Goal: Use online tool/utility: Utilize a website feature to perform a specific function

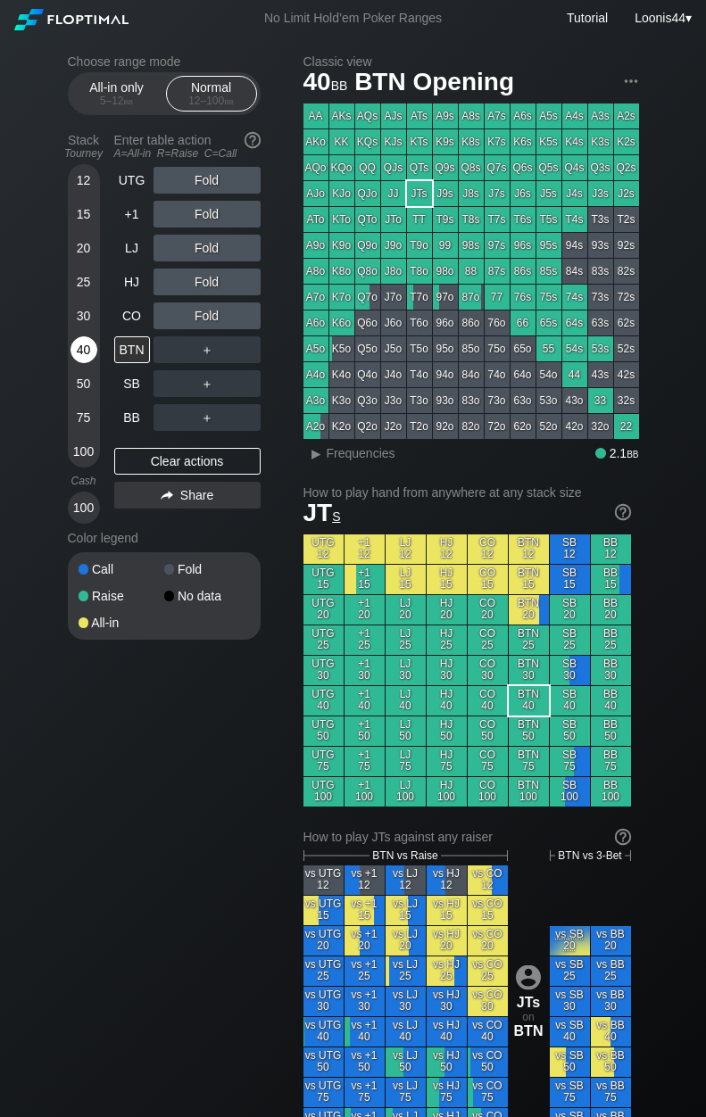
click at [81, 360] on div "40" at bounding box center [83, 349] width 27 height 27
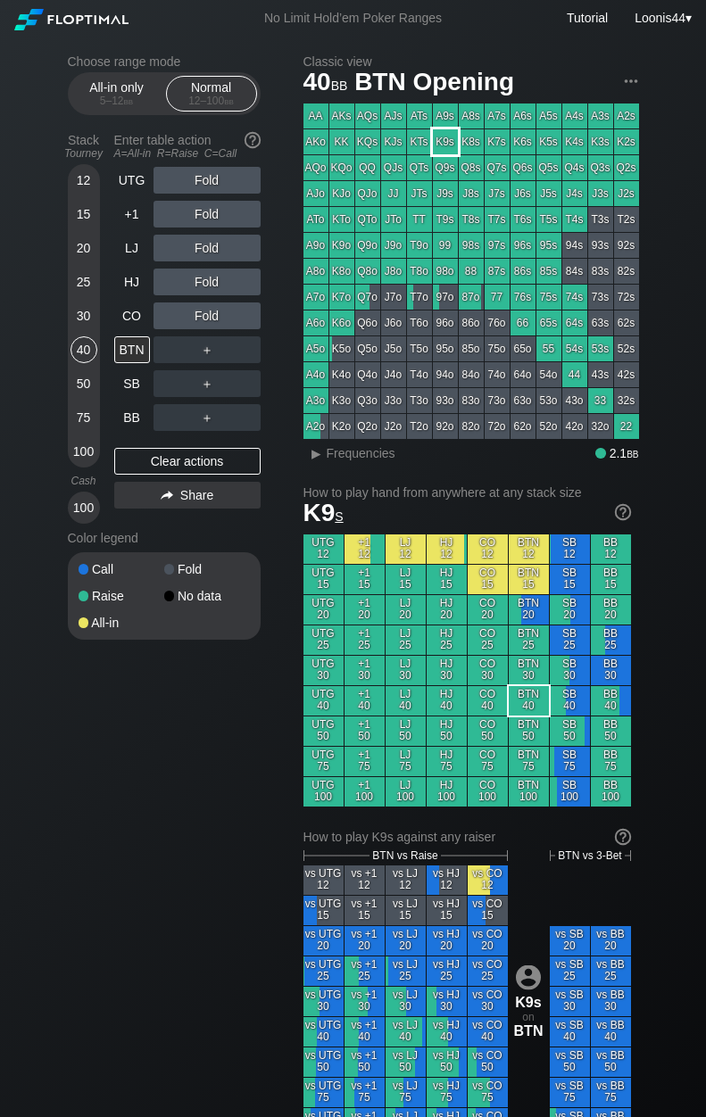
click at [449, 148] on div "K9s" at bounding box center [445, 141] width 25 height 25
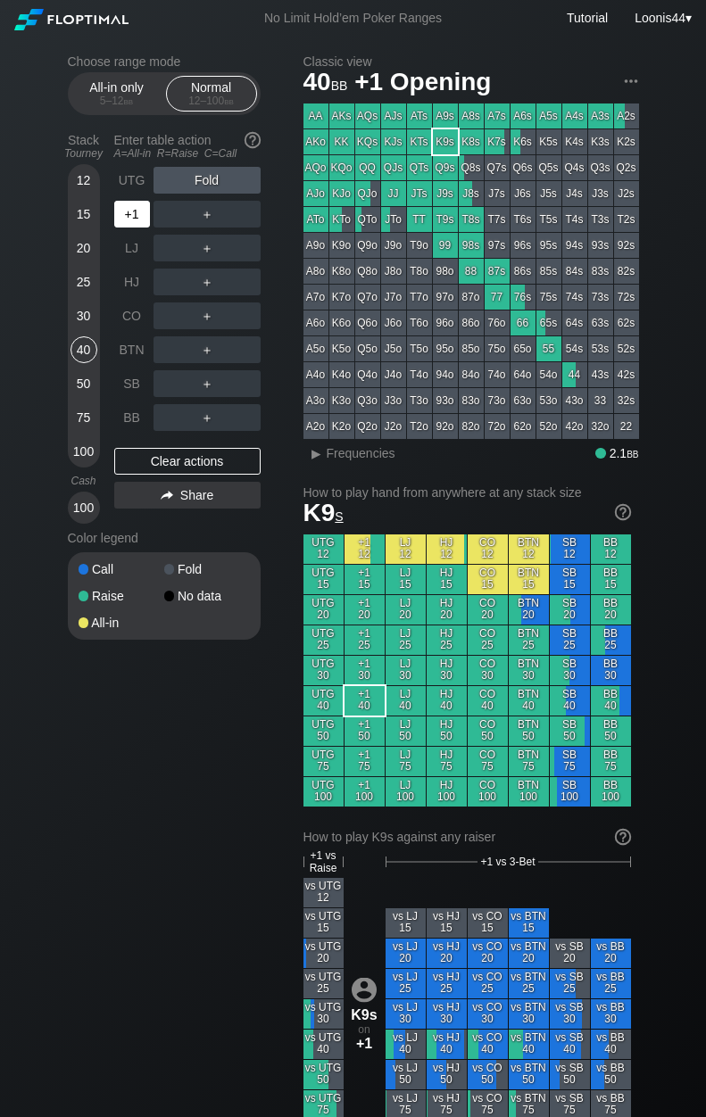
click at [143, 213] on div "+1" at bounding box center [132, 214] width 36 height 27
click at [203, 467] on div "Clear actions" at bounding box center [187, 461] width 146 height 27
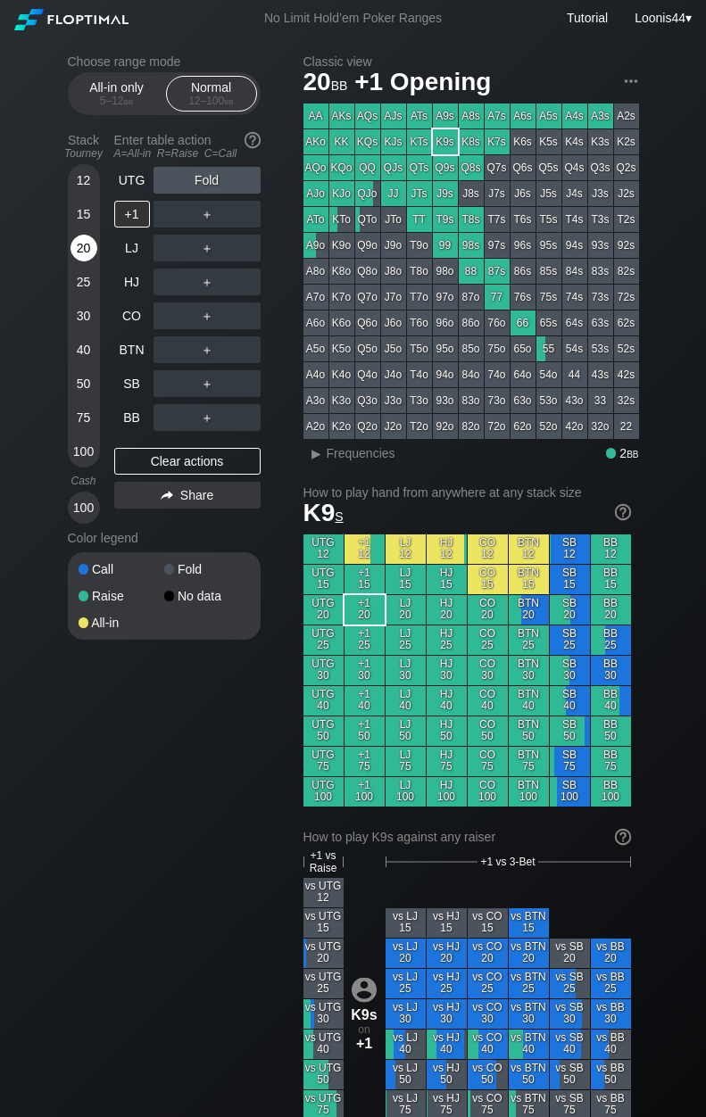
click at [95, 256] on div "20" at bounding box center [83, 248] width 27 height 27
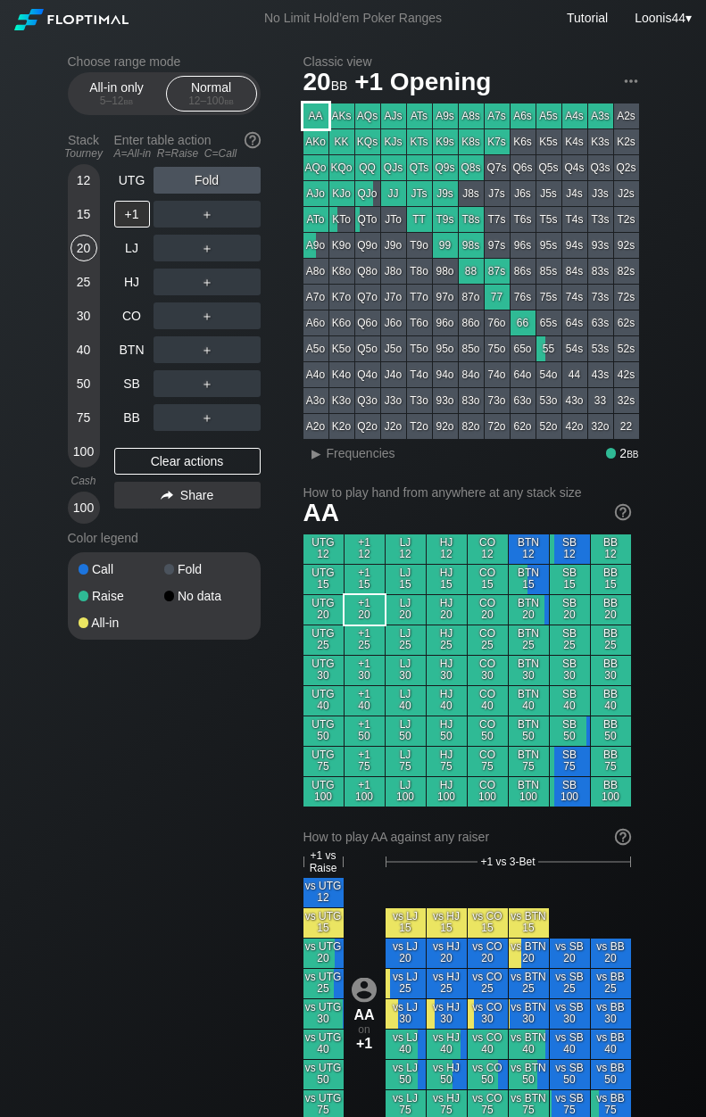
click at [319, 112] on div "AA" at bounding box center [315, 115] width 25 height 25
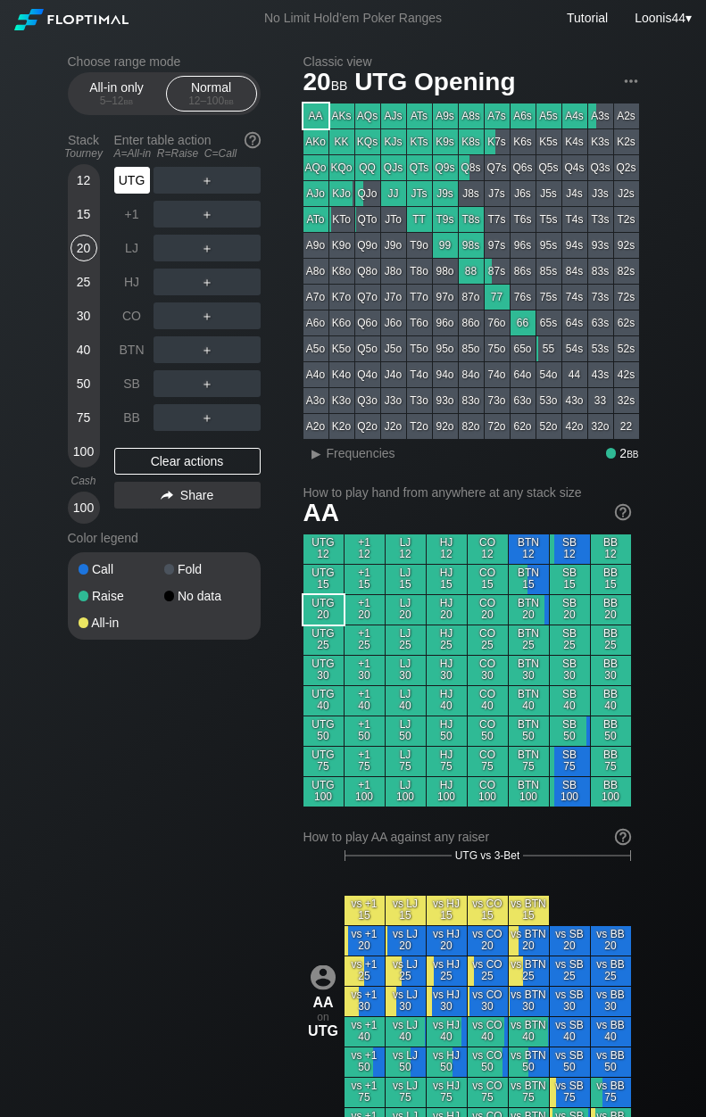
click at [134, 174] on div "UTG" at bounding box center [132, 180] width 36 height 27
click at [285, 183] on div "Choose range mode All-in only 5 – 12 bb Normal 12 – 100 bb Stack Tourney Enter …" at bounding box center [178, 358] width 221 height 608
click at [212, 182] on div "R ✕" at bounding box center [206, 180] width 35 height 27
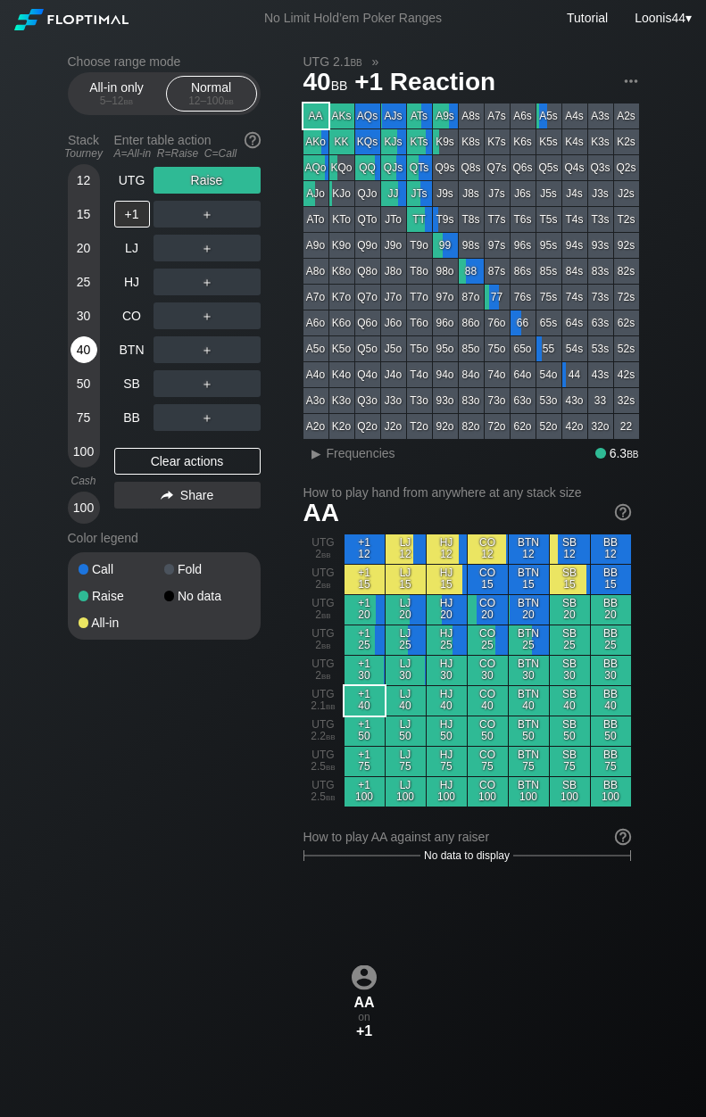
click at [84, 352] on div "40" at bounding box center [83, 349] width 27 height 27
click at [178, 455] on div "Clear actions" at bounding box center [187, 461] width 146 height 27
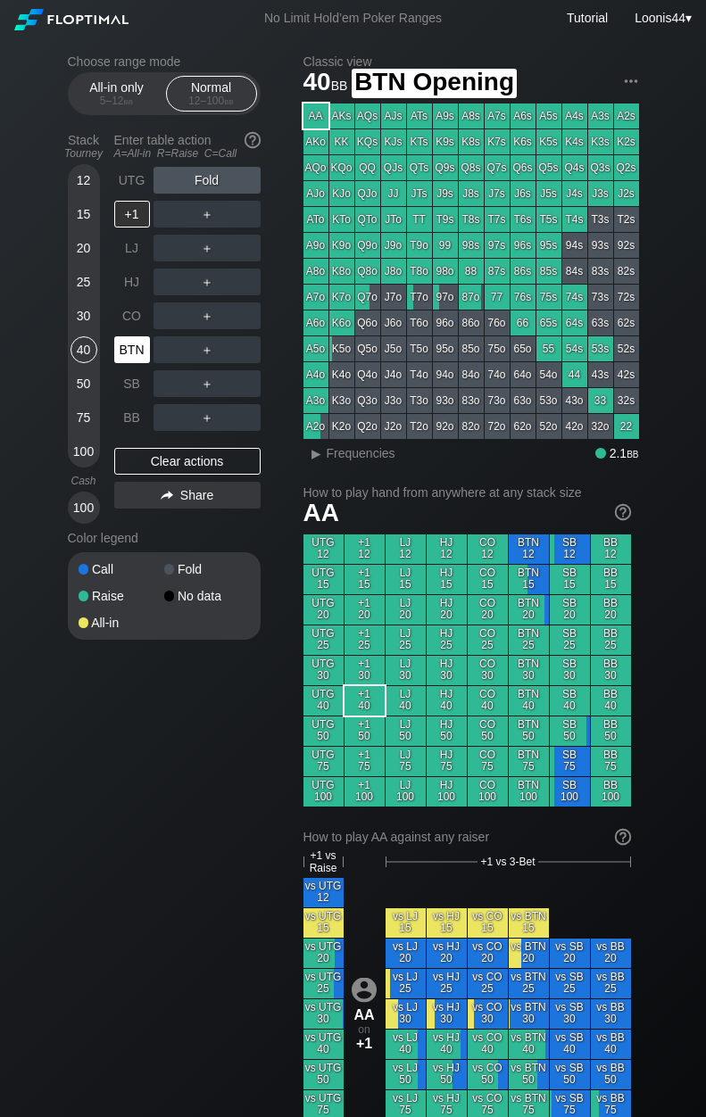
click at [127, 344] on div "BTN" at bounding box center [132, 349] width 36 height 27
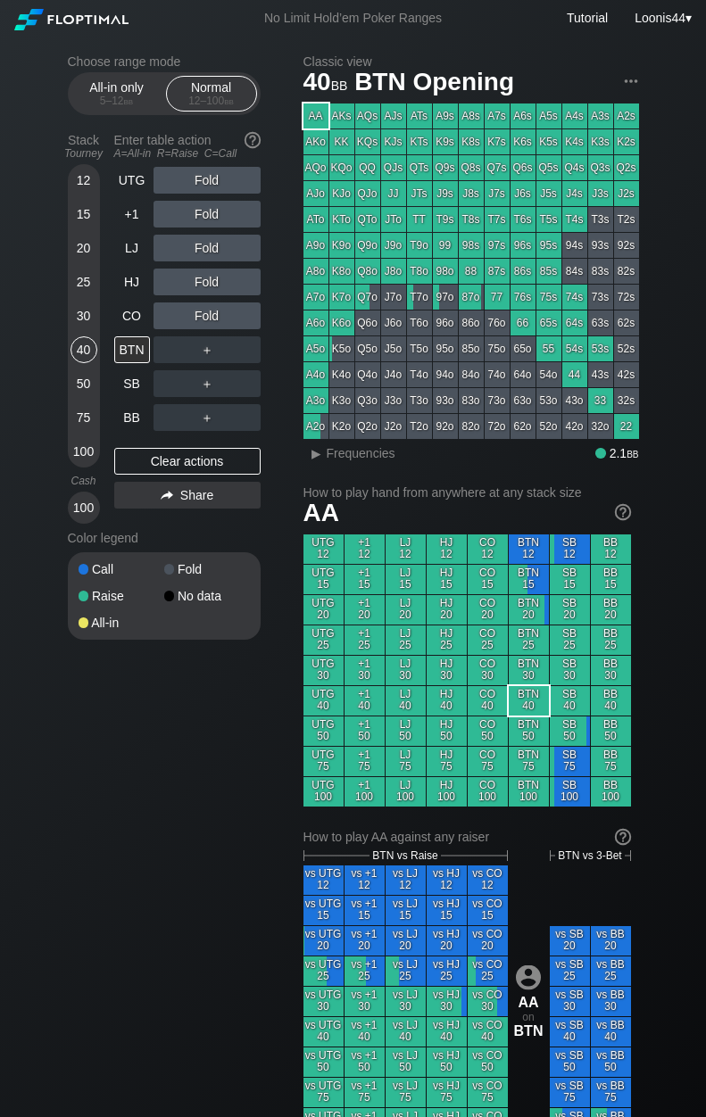
click at [626, 144] on div "K2s" at bounding box center [626, 141] width 25 height 25
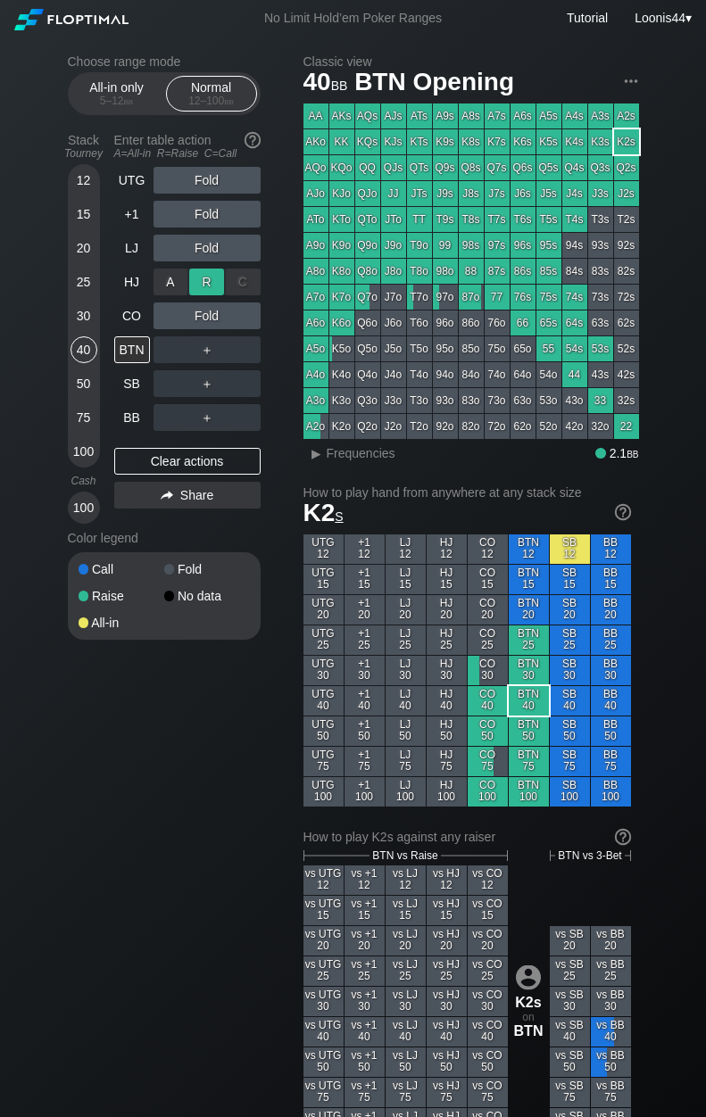
click at [202, 289] on div "R ✕" at bounding box center [206, 282] width 35 height 27
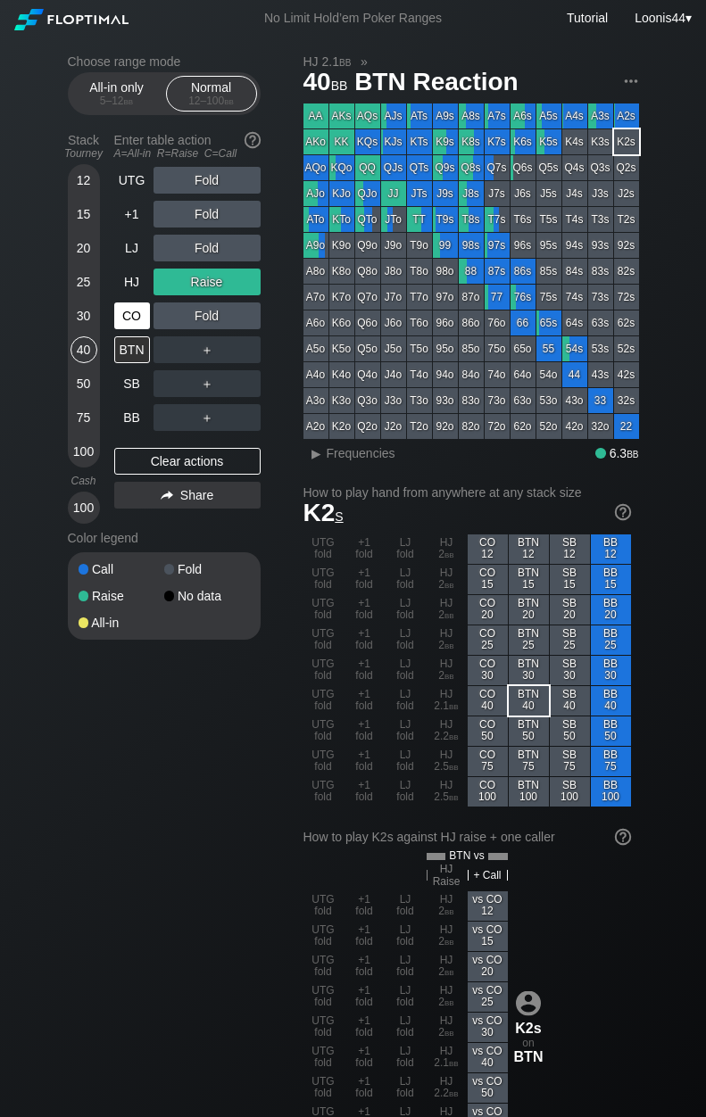
click at [132, 314] on div "CO" at bounding box center [132, 315] width 36 height 27
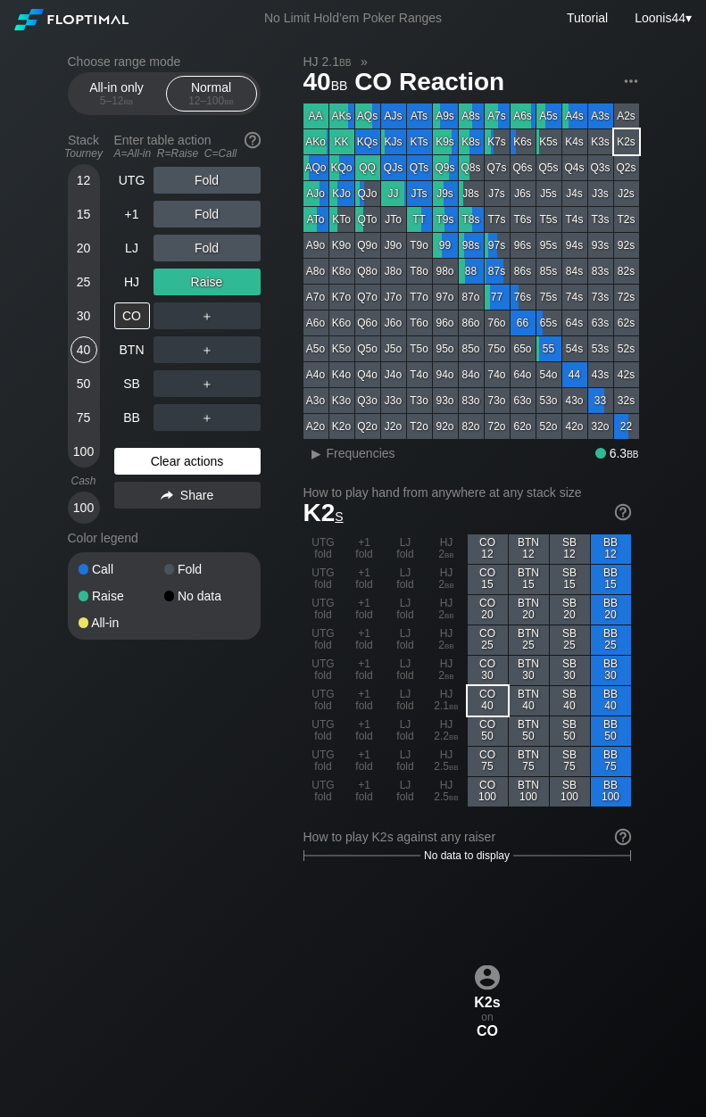
click at [203, 455] on div "Clear actions" at bounding box center [187, 461] width 146 height 27
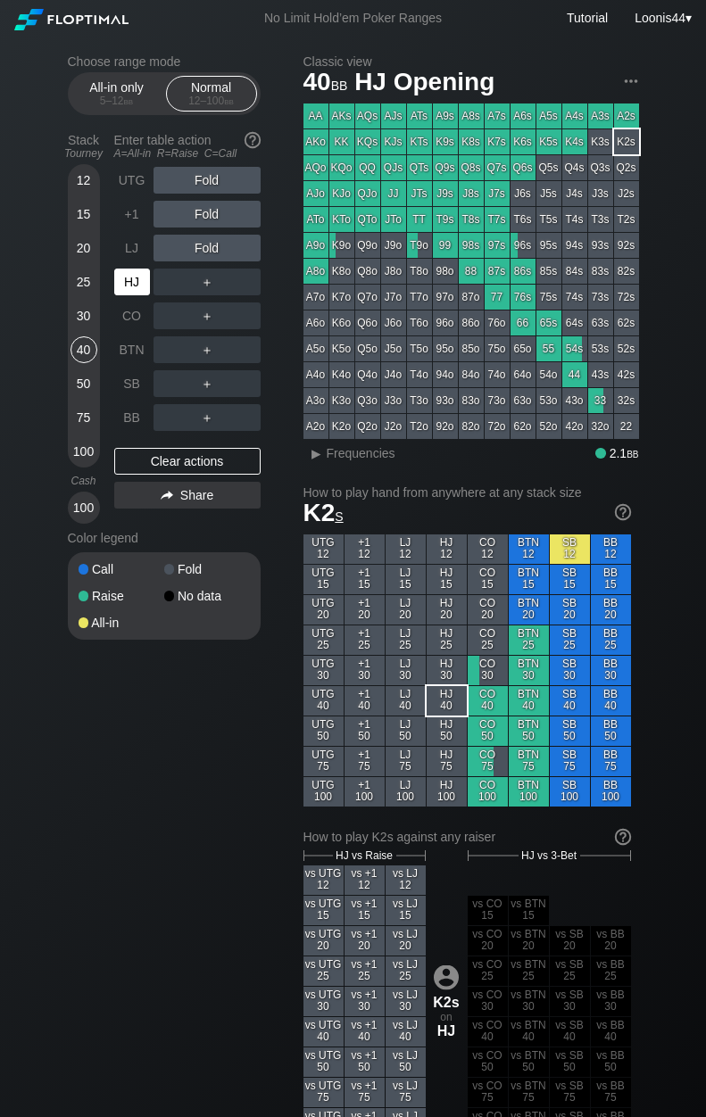
click at [140, 293] on div "HJ" at bounding box center [132, 282] width 36 height 27
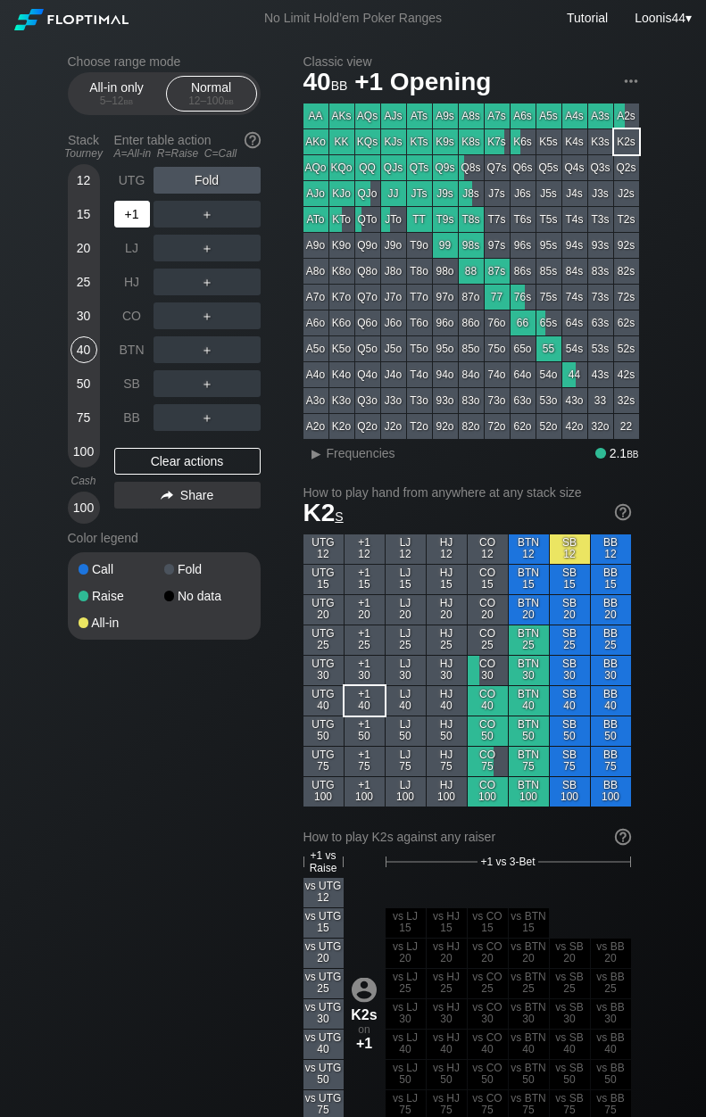
click at [132, 221] on div "+1" at bounding box center [132, 214] width 36 height 27
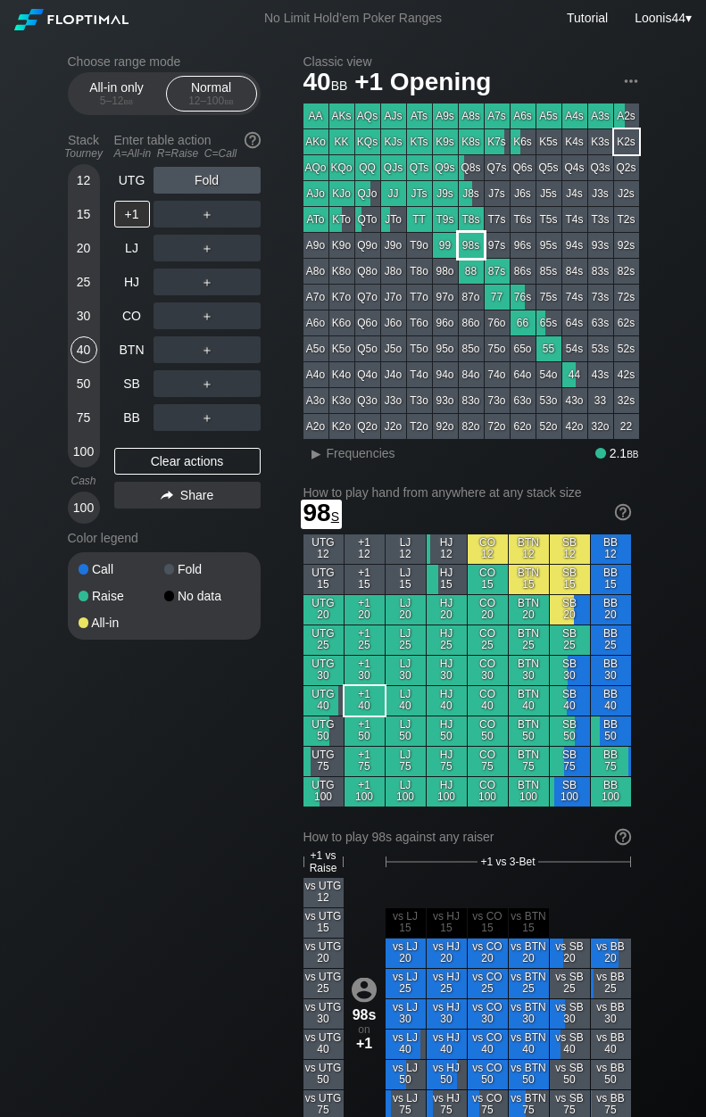
click at [472, 247] on div "98s" at bounding box center [471, 245] width 25 height 25
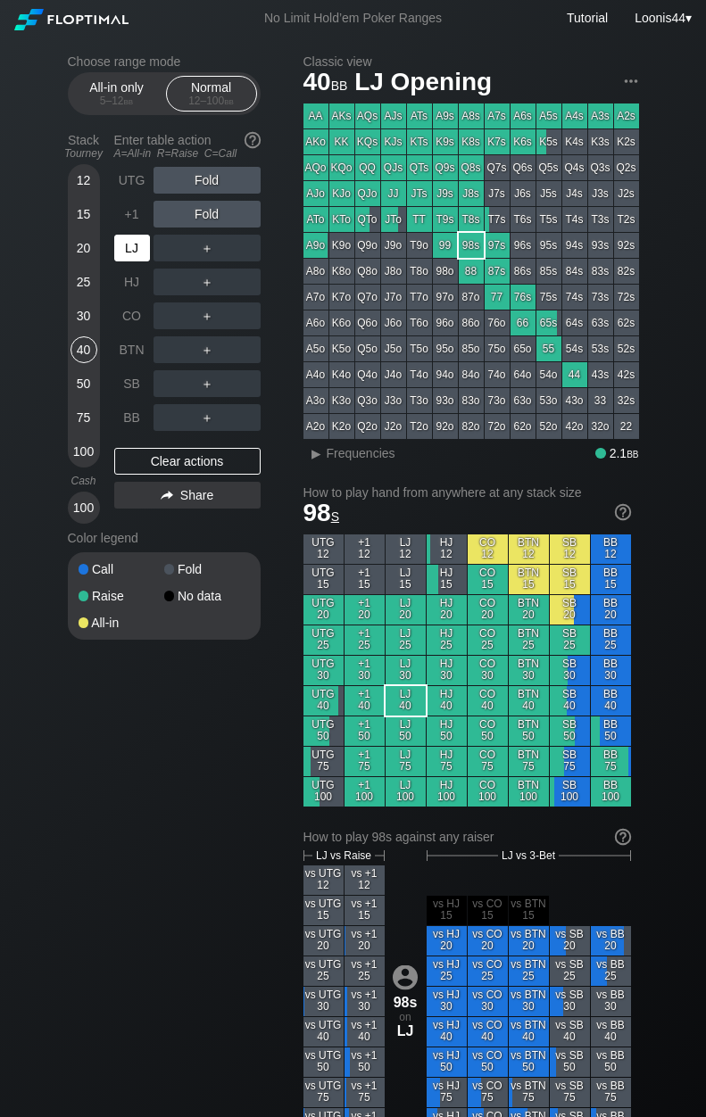
click at [133, 238] on div "LJ" at bounding box center [132, 248] width 36 height 27
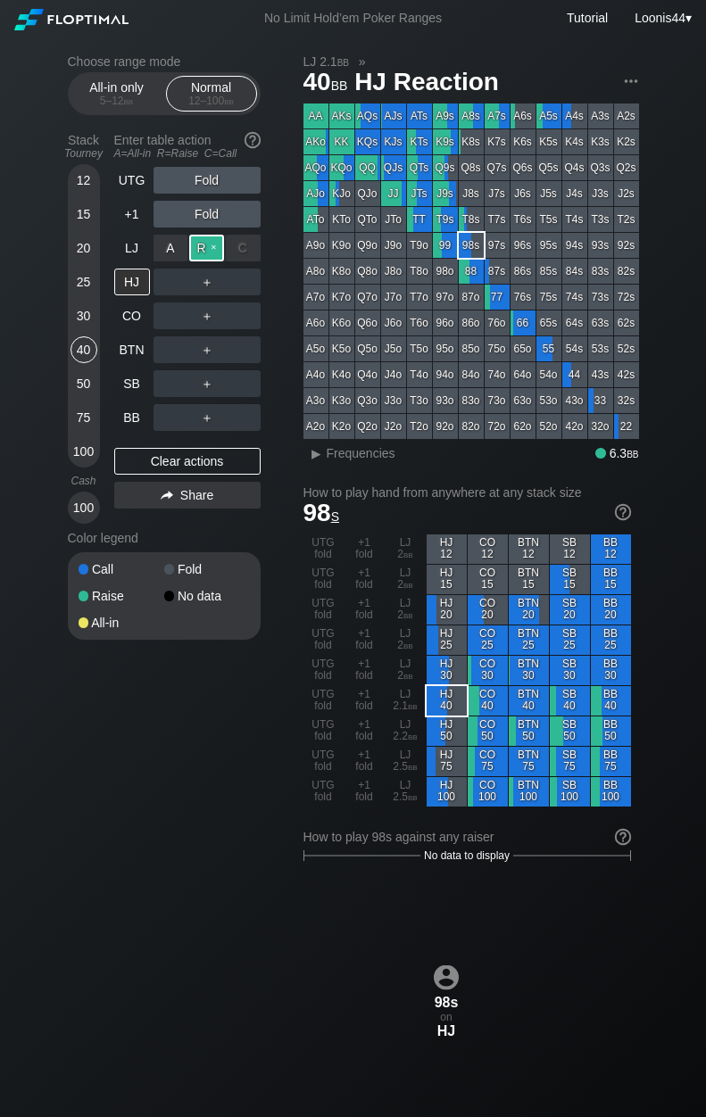
click at [204, 244] on div "R ✕" at bounding box center [206, 248] width 35 height 27
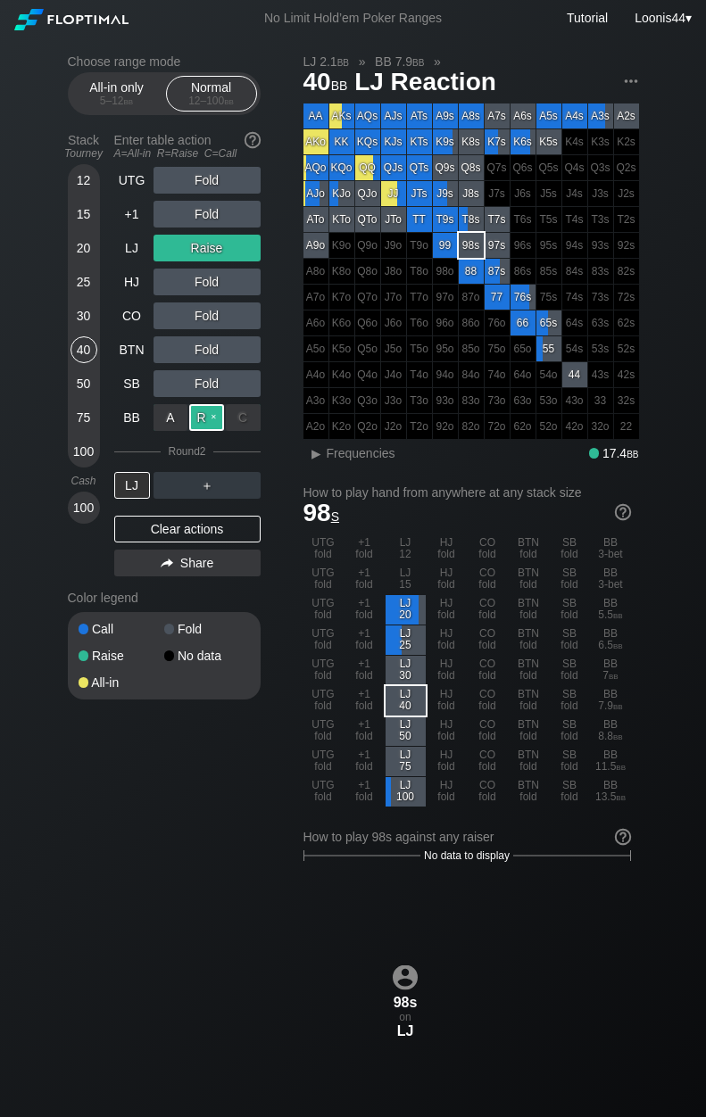
click at [211, 413] on div "R ✕" at bounding box center [206, 417] width 35 height 27
click at [179, 532] on div "Clear actions" at bounding box center [187, 529] width 146 height 27
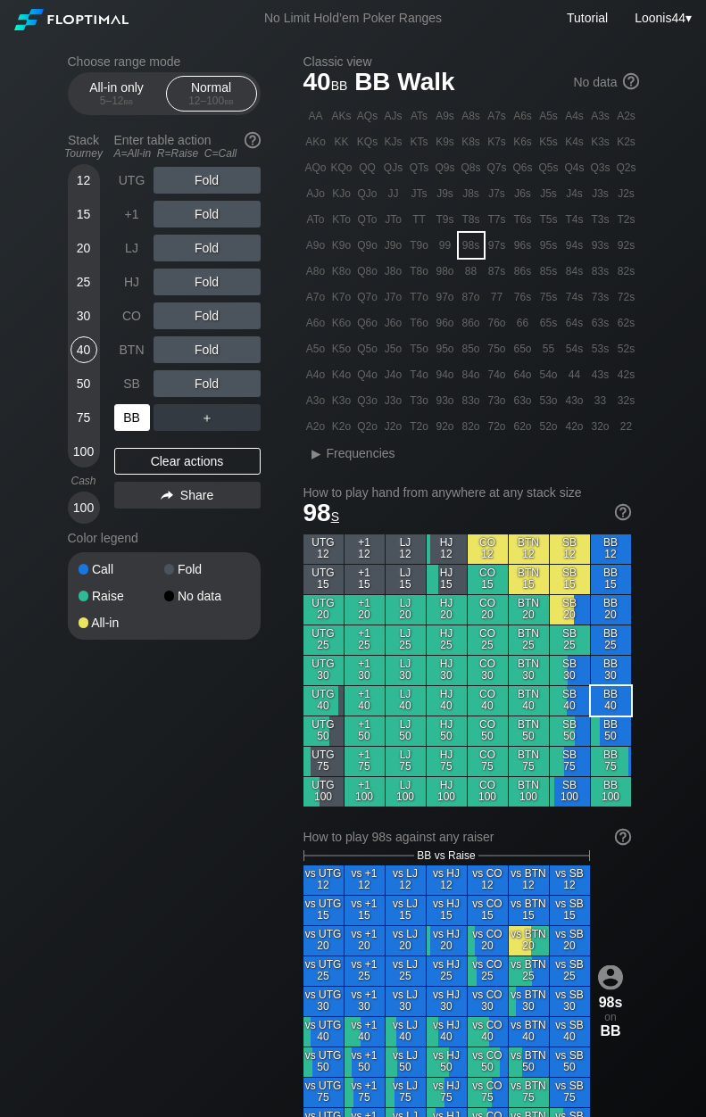
click at [126, 416] on div "BB" at bounding box center [132, 417] width 36 height 27
click at [87, 317] on div "30" at bounding box center [83, 315] width 27 height 27
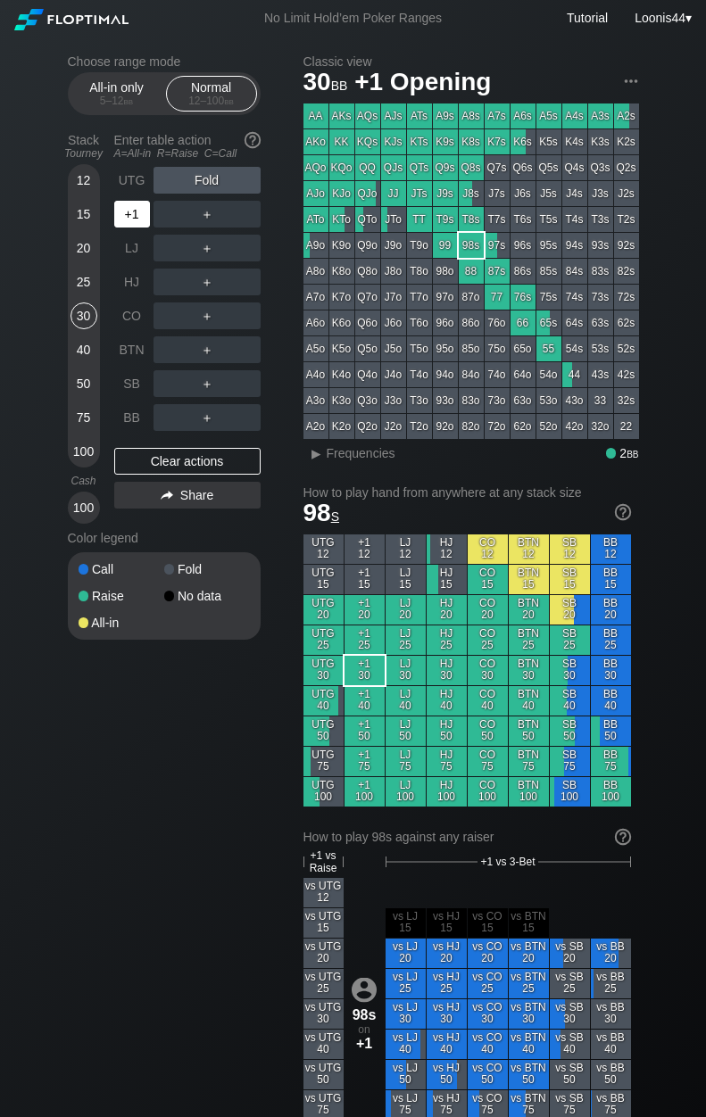
click at [135, 213] on div "+1" at bounding box center [132, 214] width 36 height 27
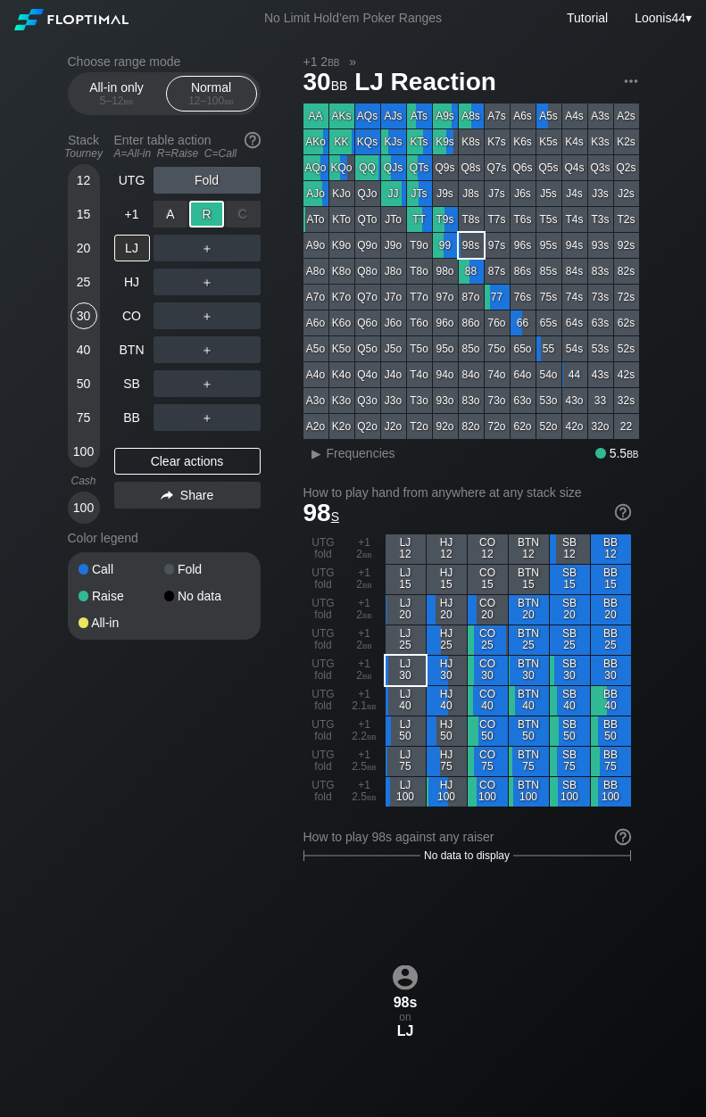
click at [198, 220] on div "R ✕" at bounding box center [206, 214] width 35 height 27
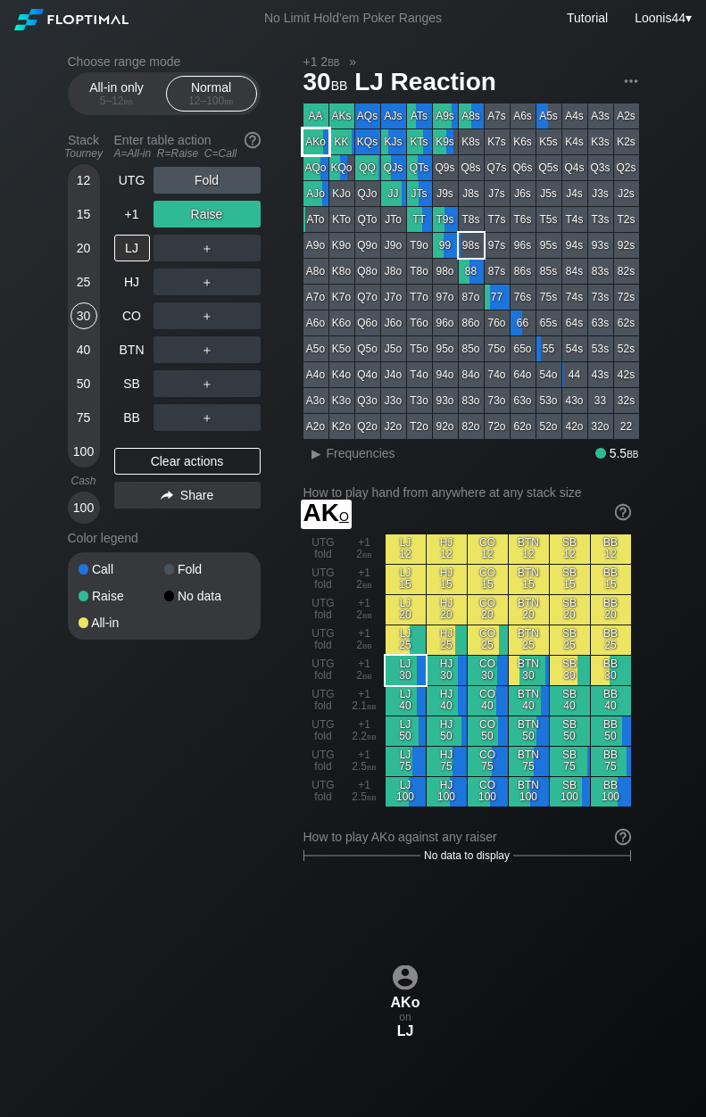
click at [310, 137] on div "AKo" at bounding box center [315, 141] width 25 height 25
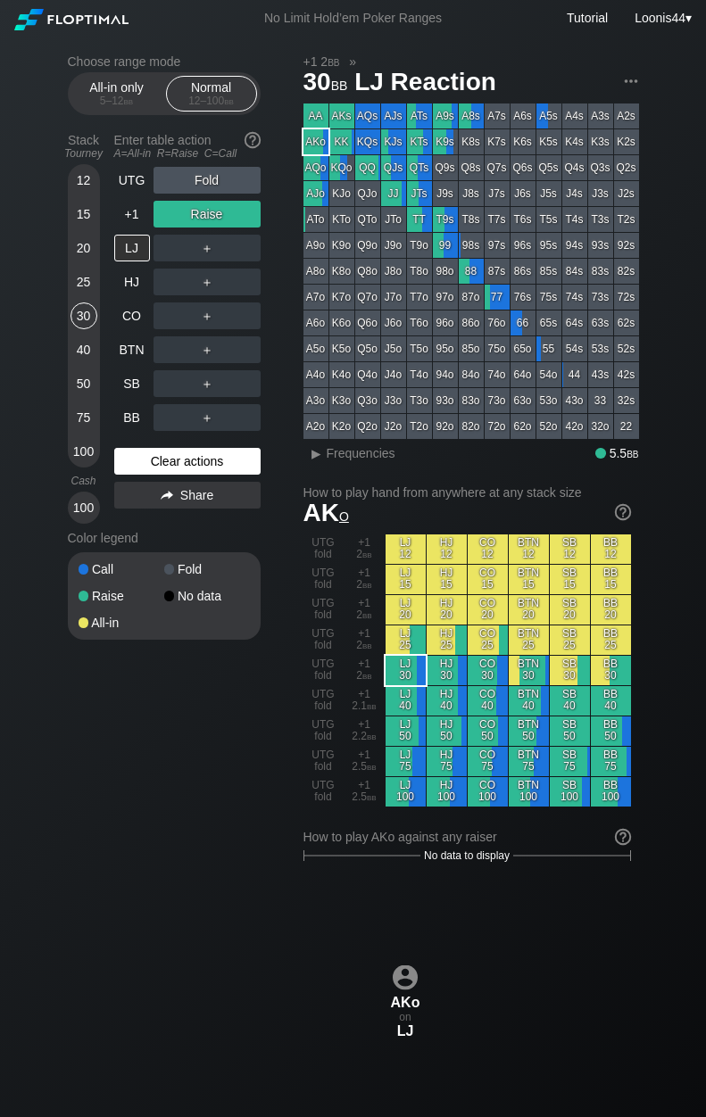
drag, startPoint x: 197, startPoint y: 446, endPoint x: 186, endPoint y: 455, distance: 13.9
click at [191, 451] on div "UTG Fold +1 Raise LJ ＋ HJ ＋ CO ＋ BTN ＋ SB ＋ BB ＋ Clear actions Share" at bounding box center [187, 345] width 146 height 357
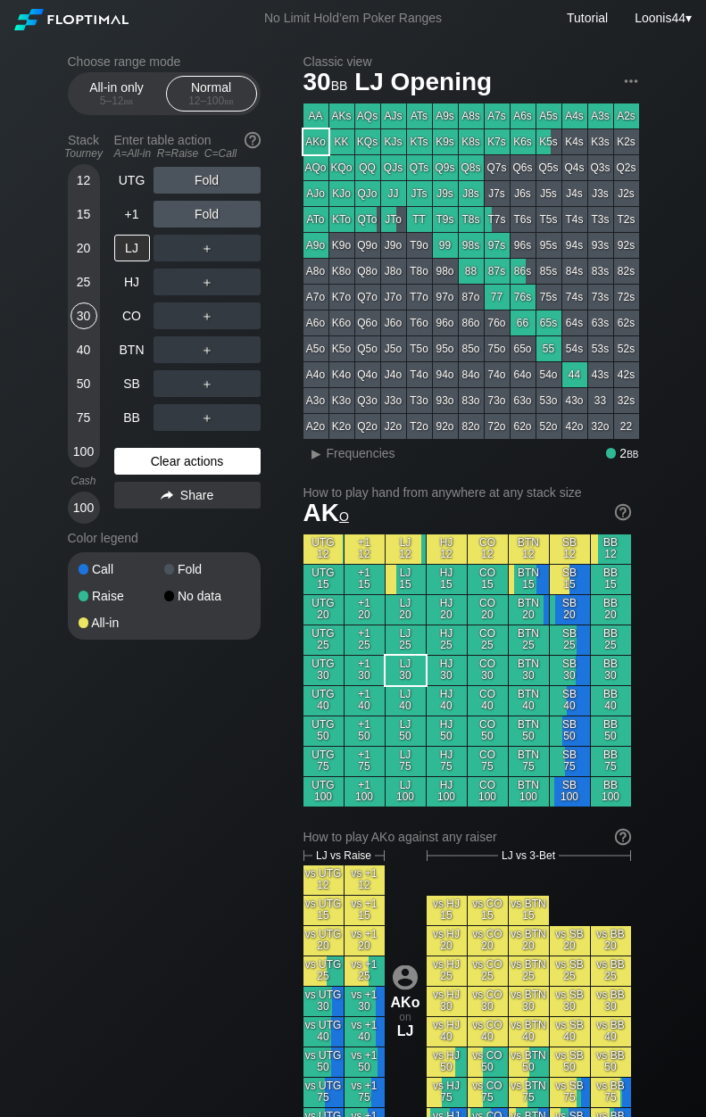
click at [176, 464] on div "Clear actions" at bounding box center [187, 461] width 146 height 27
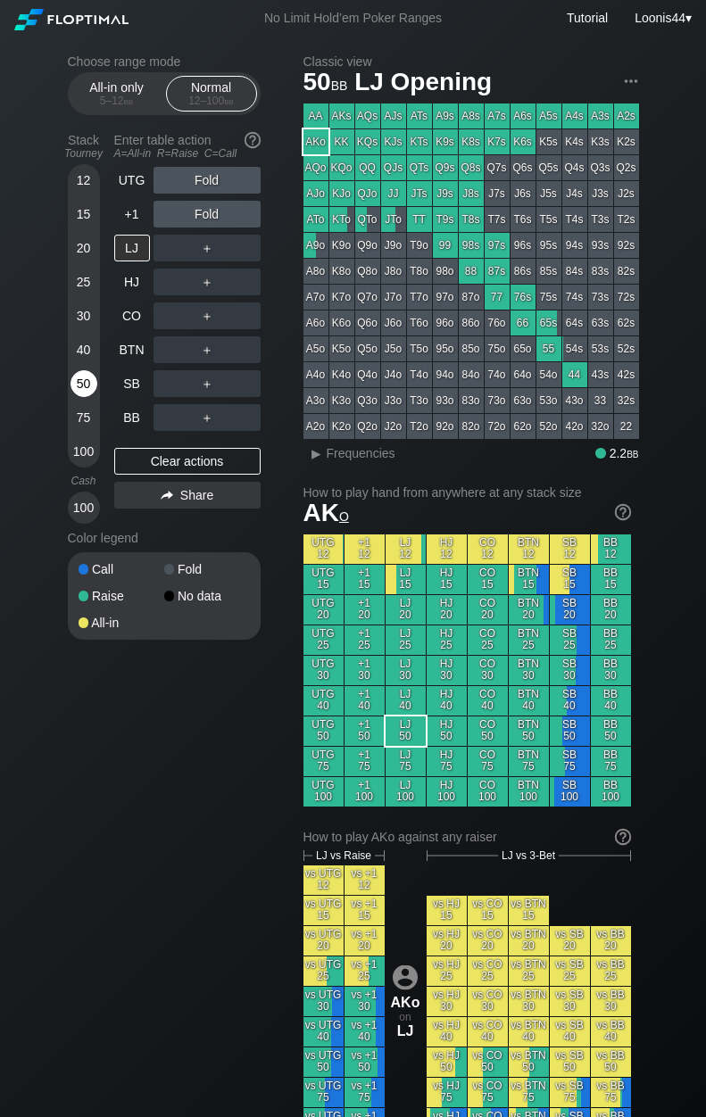
click at [83, 384] on div "50" at bounding box center [83, 383] width 27 height 27
click at [196, 248] on div "R ✕" at bounding box center [206, 248] width 35 height 27
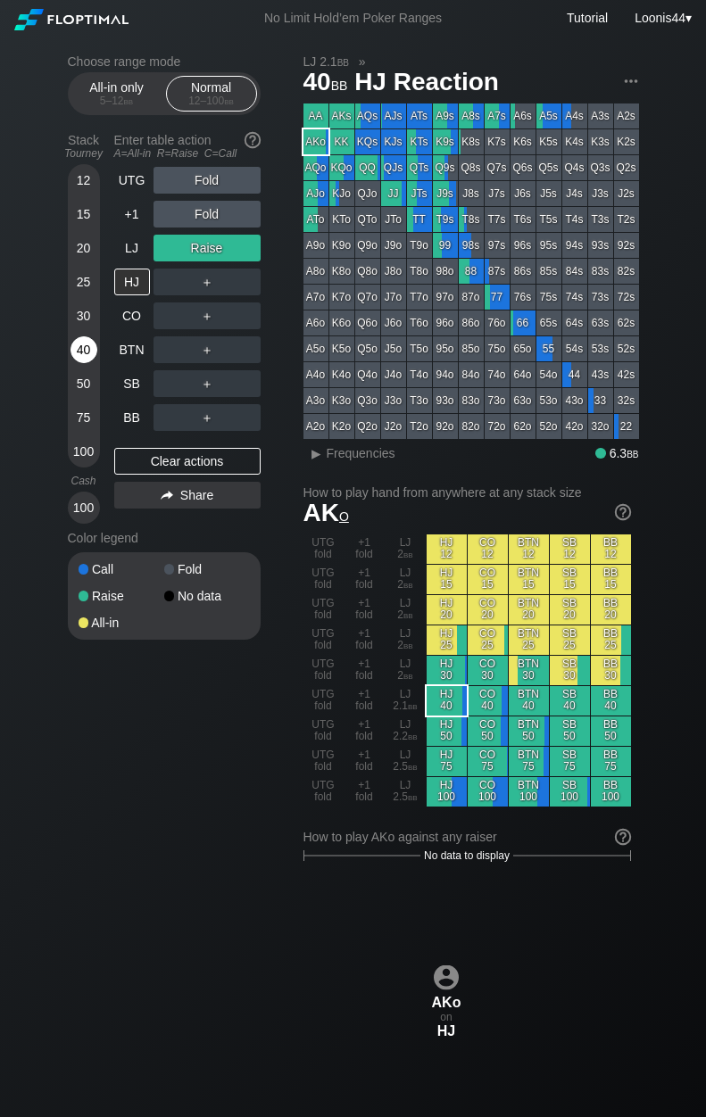
click at [87, 349] on div "40" at bounding box center [83, 349] width 27 height 27
click at [133, 246] on div "LJ" at bounding box center [132, 248] width 36 height 27
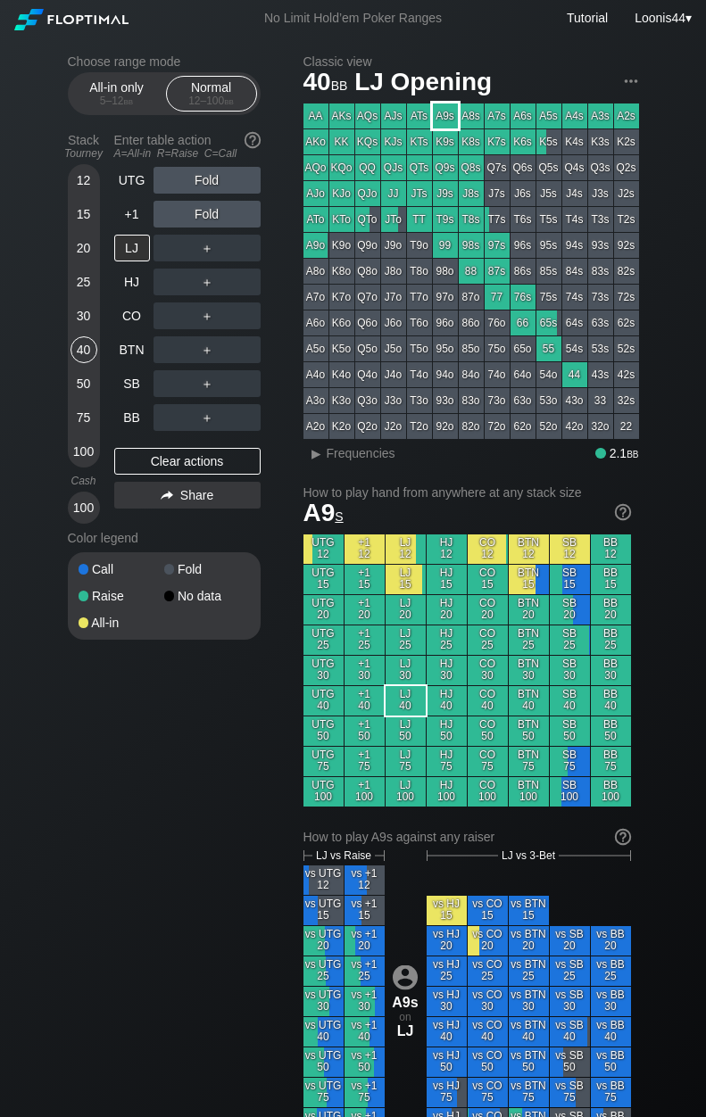
click at [449, 117] on div "A9s" at bounding box center [445, 115] width 25 height 25
click at [285, 257] on div "Choose range mode All-in only 5 – 12 bb Normal 12 – 100 bb Stack Tourney Enter …" at bounding box center [178, 358] width 221 height 608
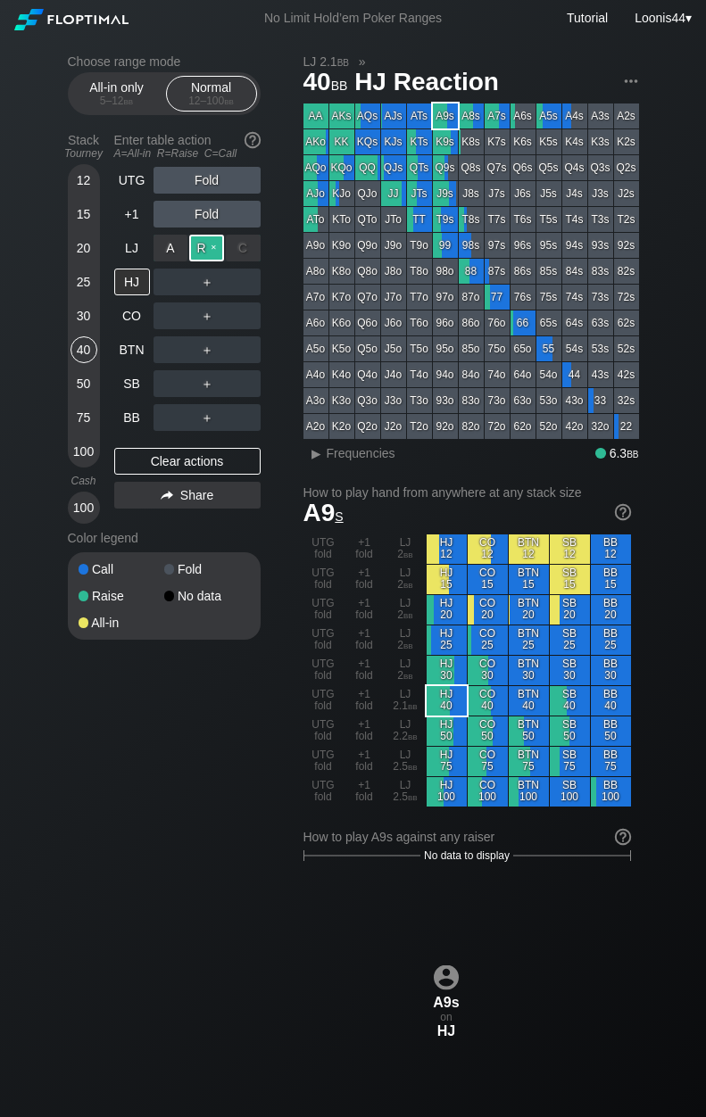
click at [212, 250] on div "R ✕" at bounding box center [206, 248] width 35 height 27
click at [179, 451] on div "Clear actions" at bounding box center [187, 461] width 146 height 27
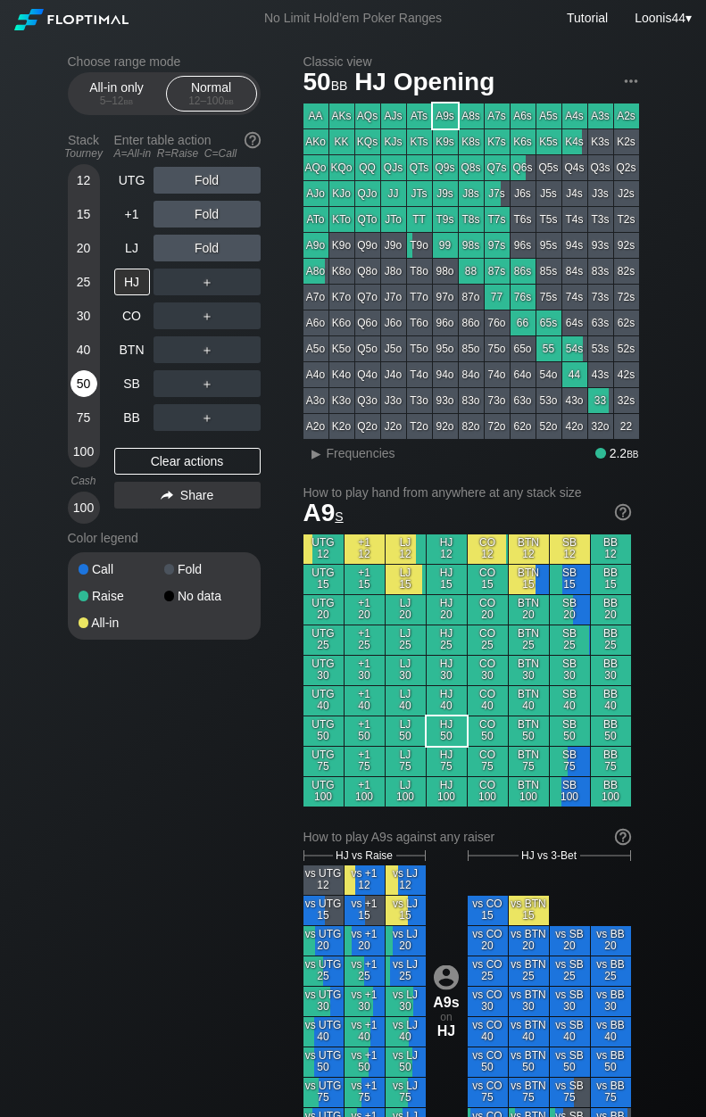
click at [83, 382] on div "50" at bounding box center [83, 383] width 27 height 27
drag, startPoint x: 136, startPoint y: 288, endPoint x: 127, endPoint y: 300, distance: 14.6
click at [127, 300] on div "UTG Fold +1 Fold LJ Fold HJ ＋ CO ＋ BTN ＋ SB ＋ BB ＋" at bounding box center [187, 299] width 146 height 264
click at [128, 285] on div "HJ" at bounding box center [132, 282] width 36 height 27
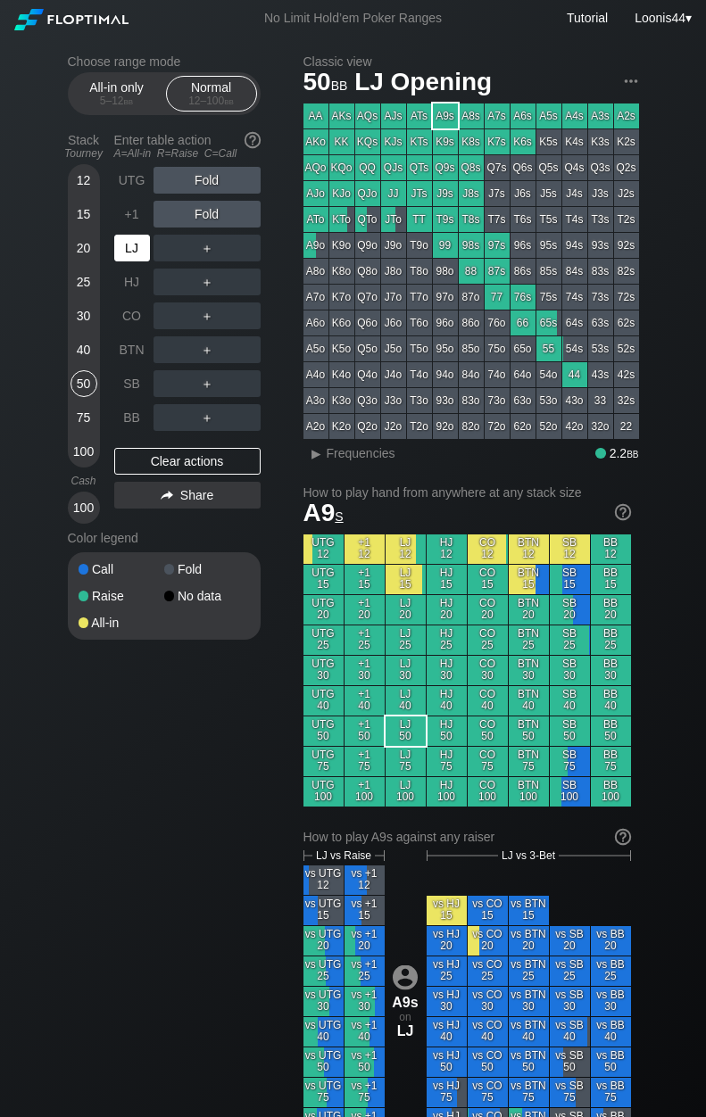
click at [136, 253] on div "LJ" at bounding box center [132, 248] width 36 height 27
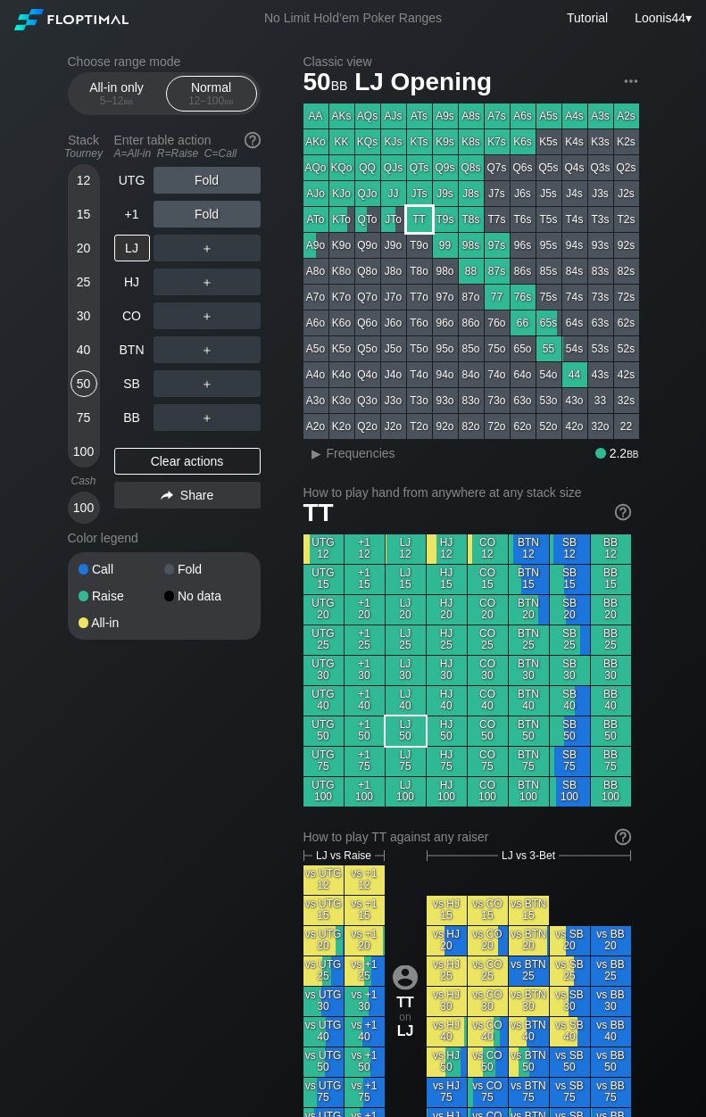
click at [422, 211] on div "TT" at bounding box center [419, 219] width 25 height 25
click at [81, 347] on div "40" at bounding box center [83, 349] width 27 height 27
click at [278, 269] on div "Choose range mode All-in only 5 – 12 bb Normal 12 – 100 bb Stack Tourney Enter …" at bounding box center [178, 358] width 221 height 608
click at [205, 248] on div "R ✕" at bounding box center [206, 248] width 35 height 27
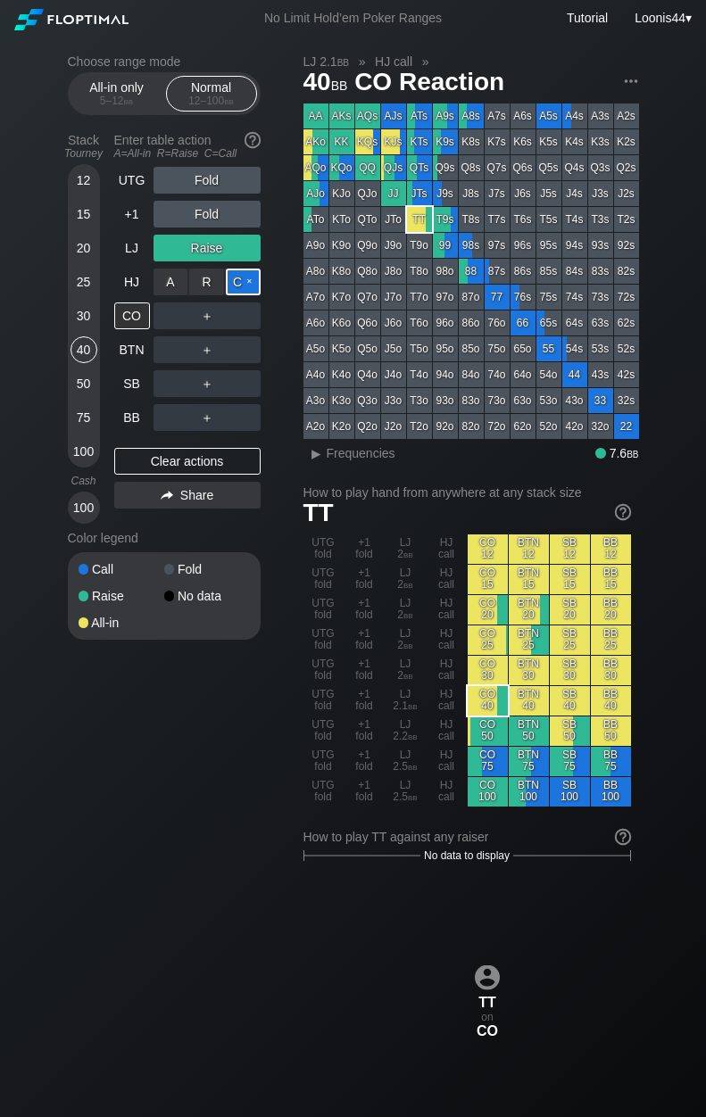
click at [236, 283] on div "C ✕" at bounding box center [243, 282] width 35 height 27
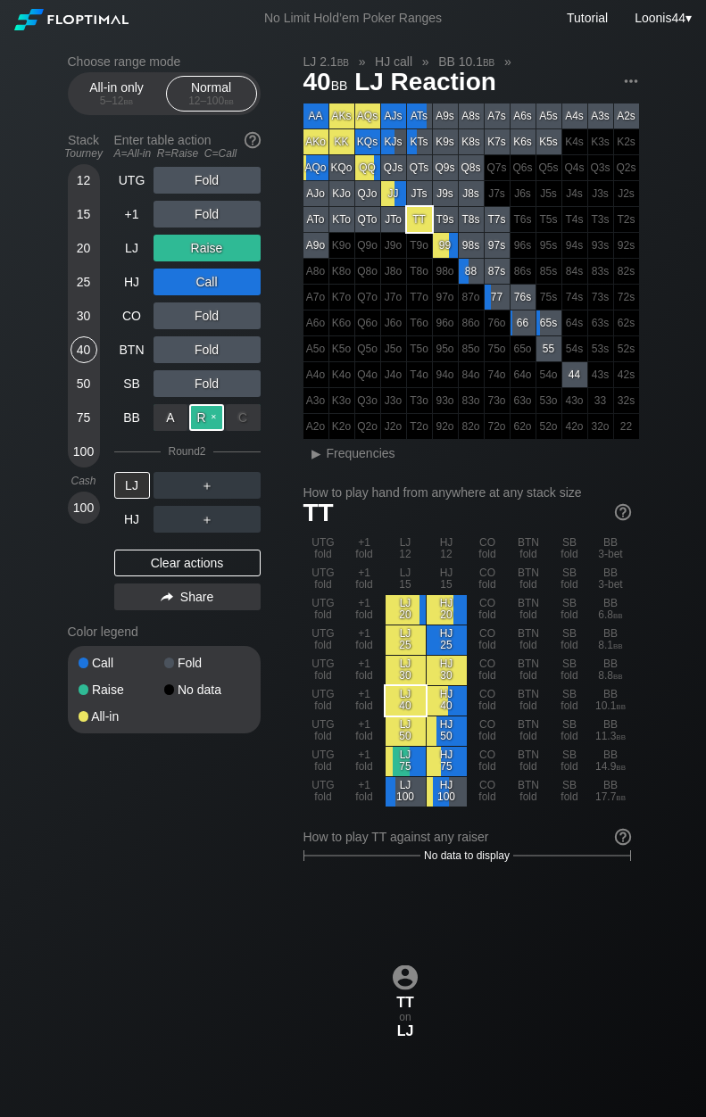
click at [213, 411] on div "R ✕" at bounding box center [206, 417] width 35 height 27
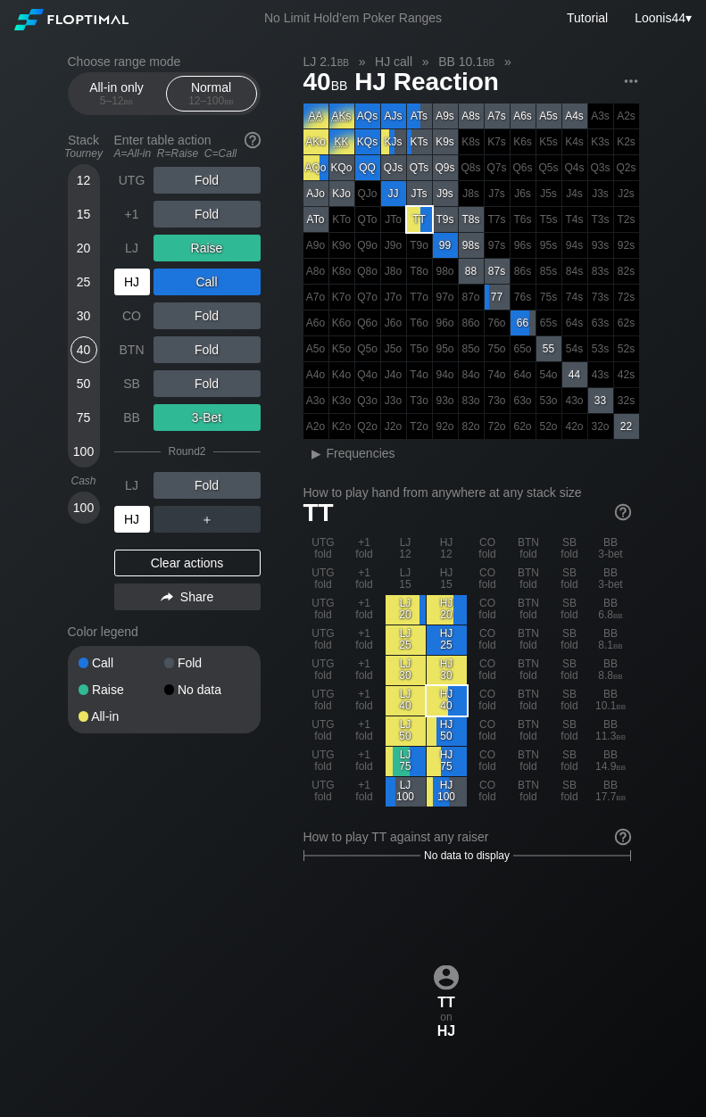
click at [126, 517] on div "HJ" at bounding box center [132, 519] width 36 height 27
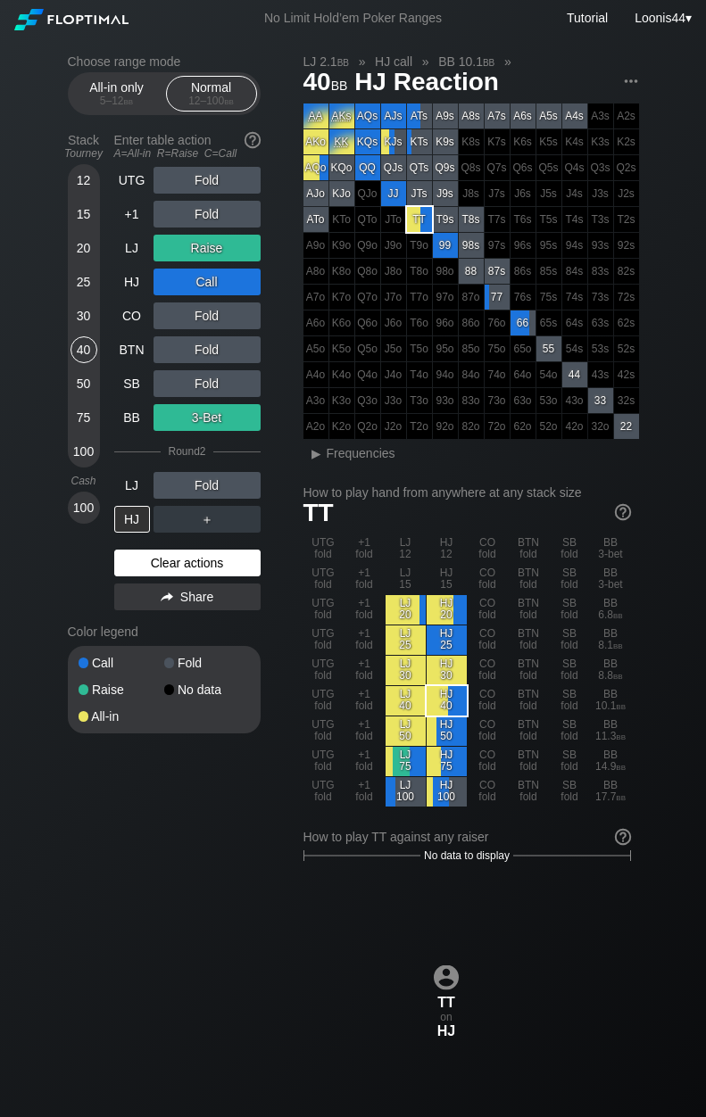
click at [185, 562] on div "Clear actions" at bounding box center [187, 563] width 146 height 27
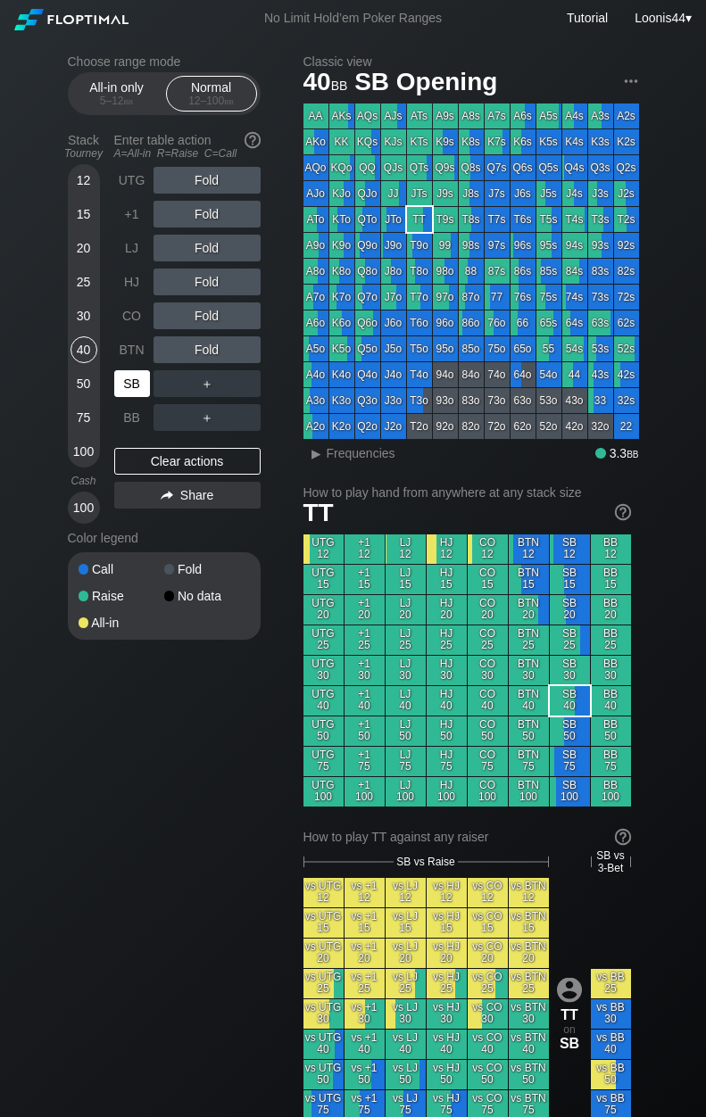
click at [129, 382] on div "SB" at bounding box center [132, 383] width 36 height 27
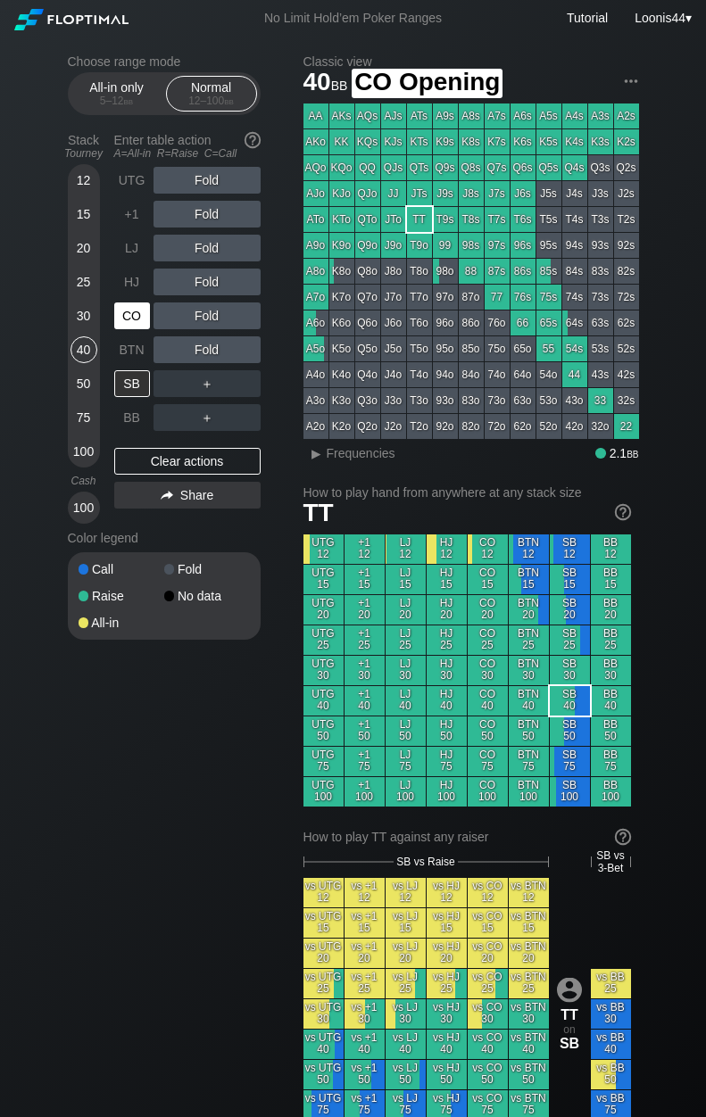
click at [126, 317] on div "CO" at bounding box center [132, 315] width 36 height 27
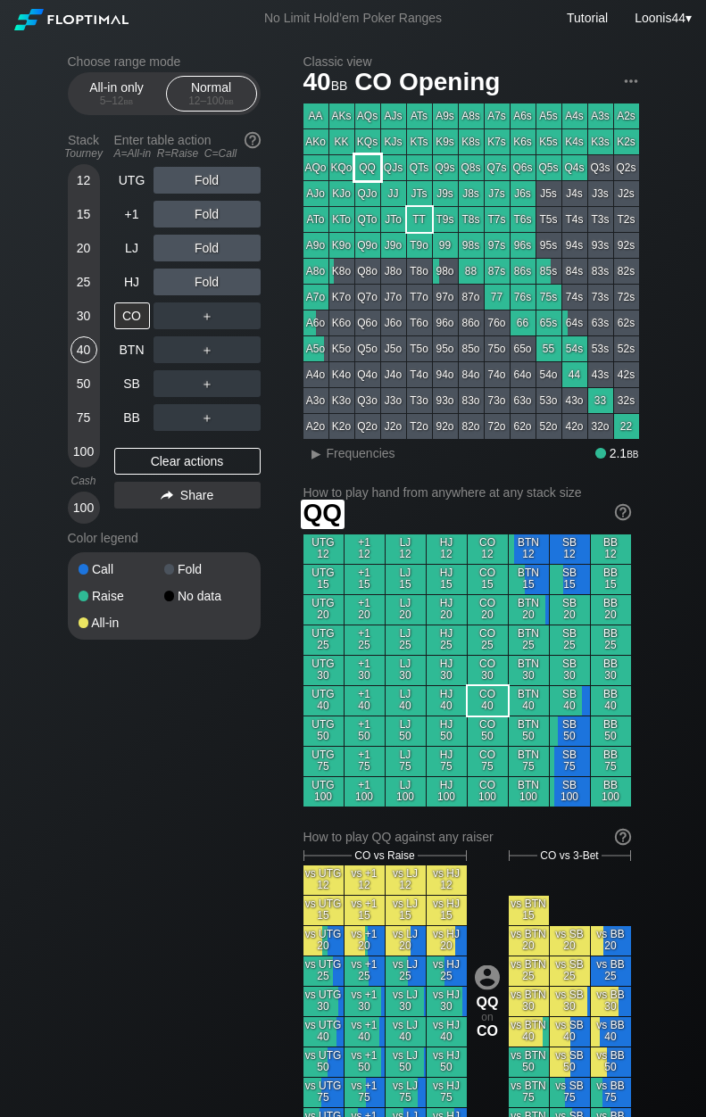
click at [366, 168] on div "QQ" at bounding box center [367, 167] width 25 height 25
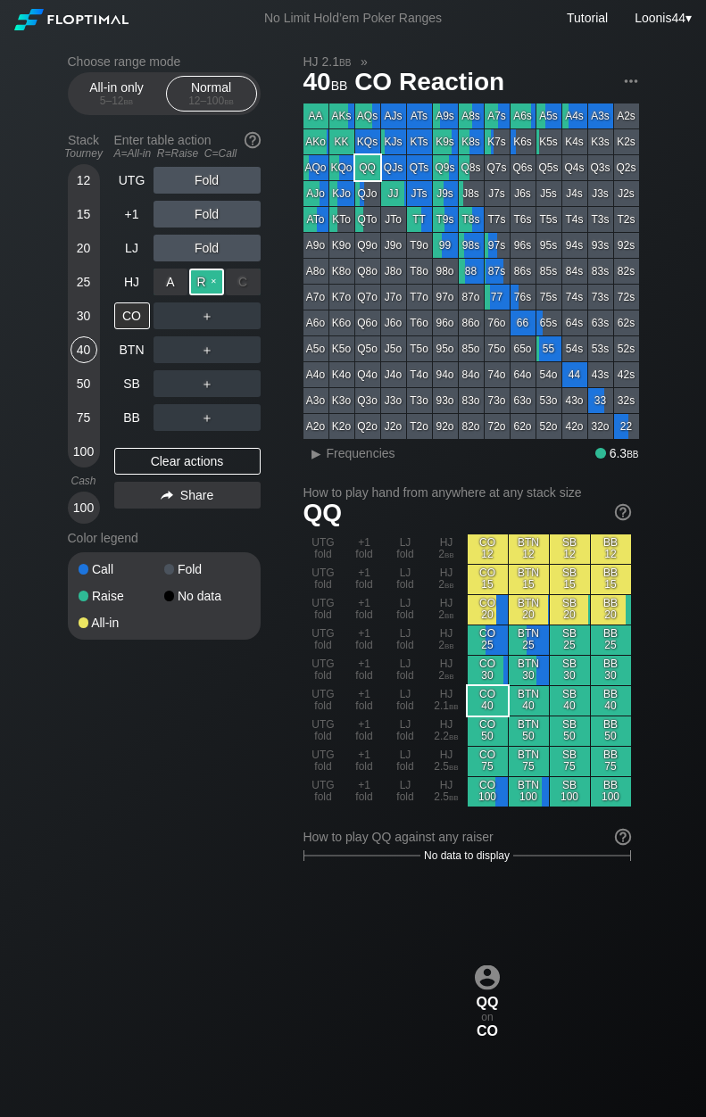
click at [204, 282] on div "R ✕" at bounding box center [206, 282] width 35 height 27
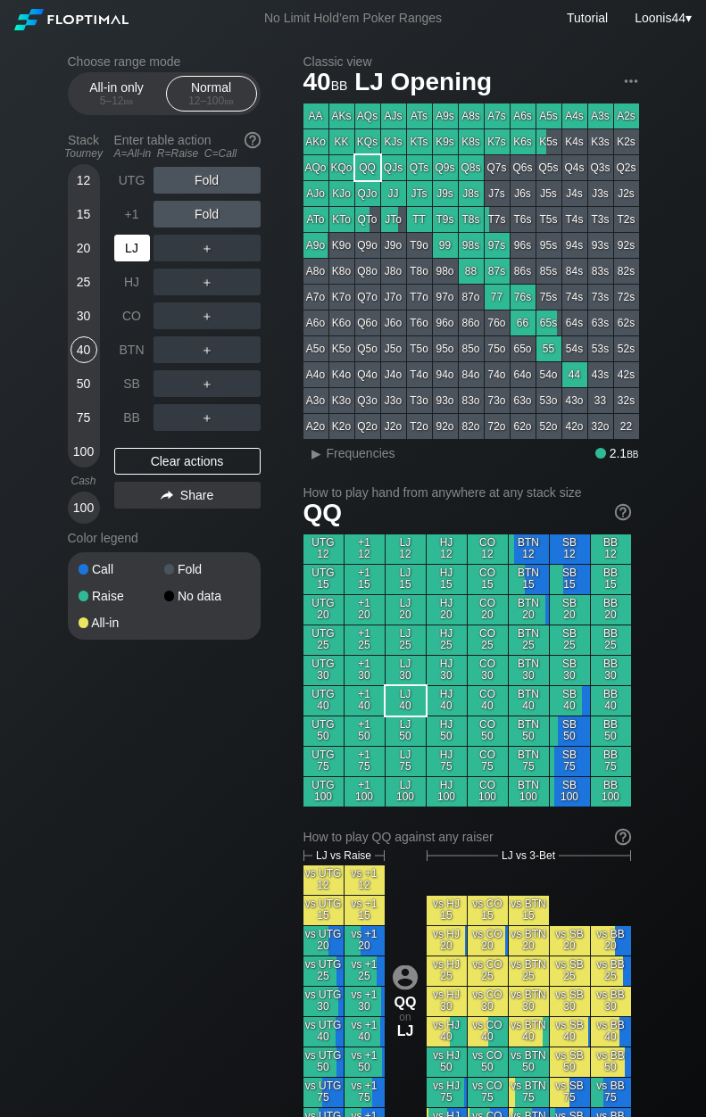
click at [145, 252] on div "LJ" at bounding box center [132, 248] width 36 height 27
click at [198, 249] on div "R ✕" at bounding box center [206, 248] width 35 height 27
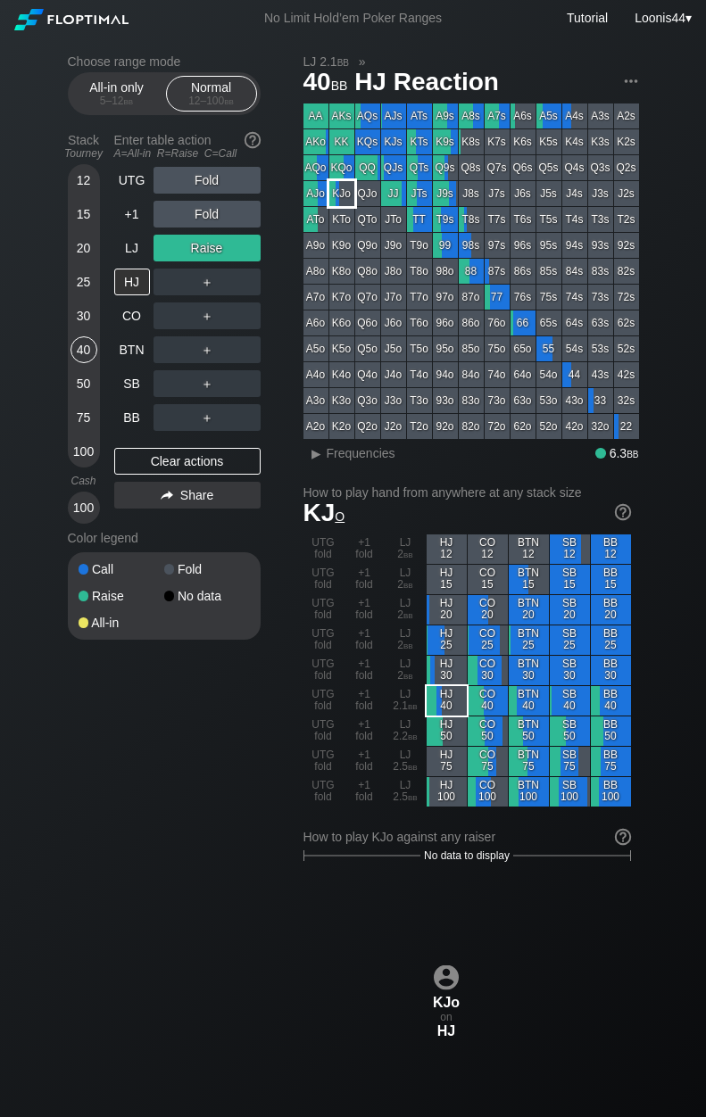
click at [351, 198] on div "KJo" at bounding box center [341, 193] width 25 height 25
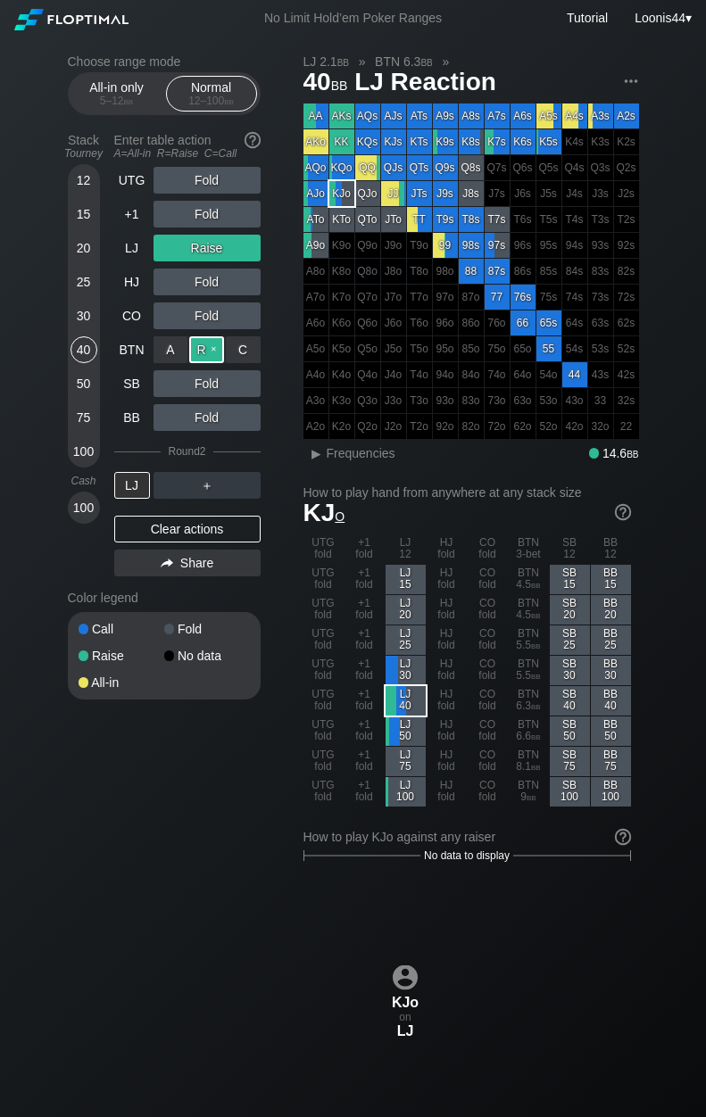
click at [206, 353] on div "R ✕" at bounding box center [206, 349] width 35 height 27
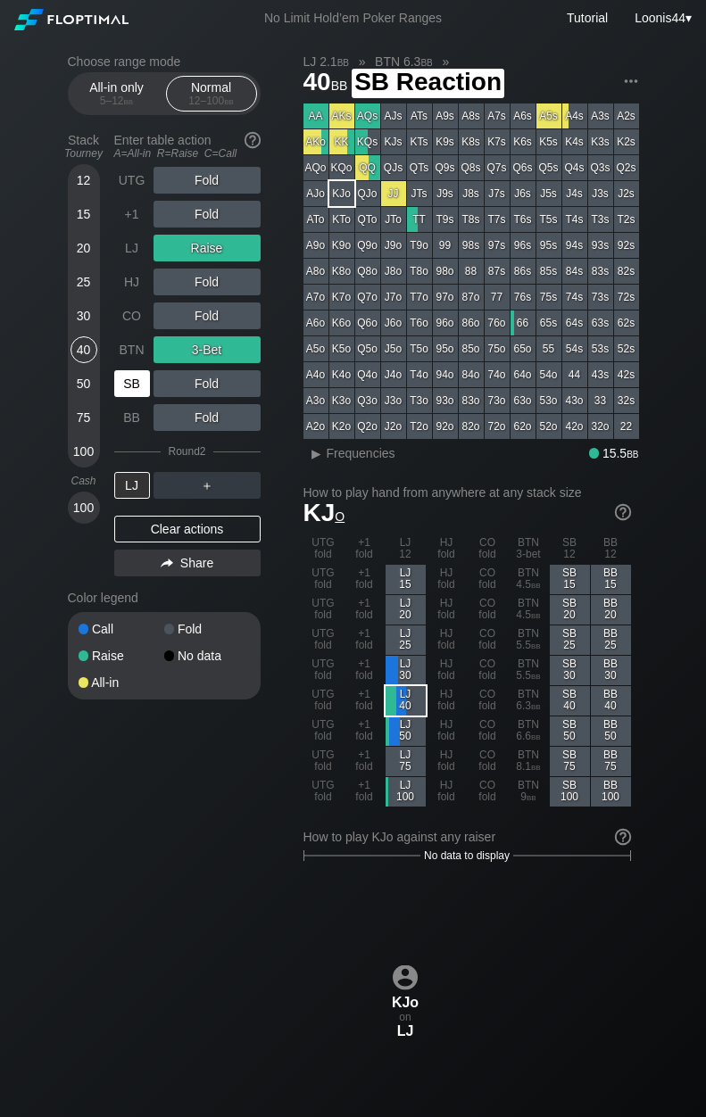
click at [139, 385] on div "SB" at bounding box center [132, 383] width 36 height 27
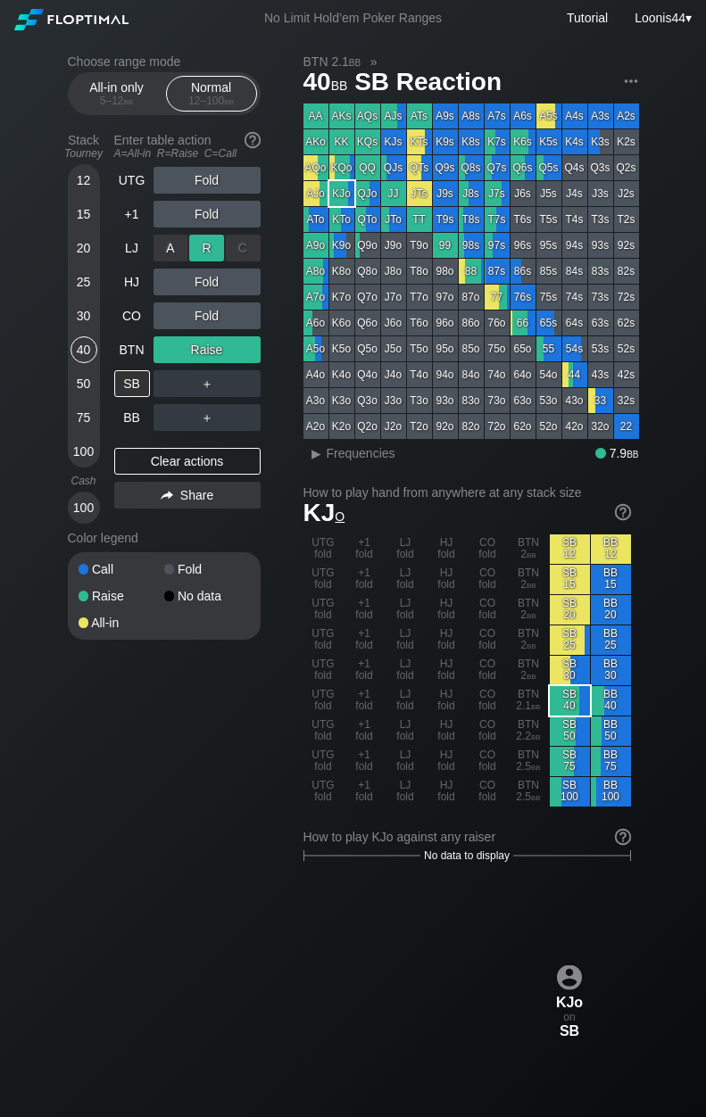
click at [211, 253] on div "R ✕" at bounding box center [206, 248] width 35 height 27
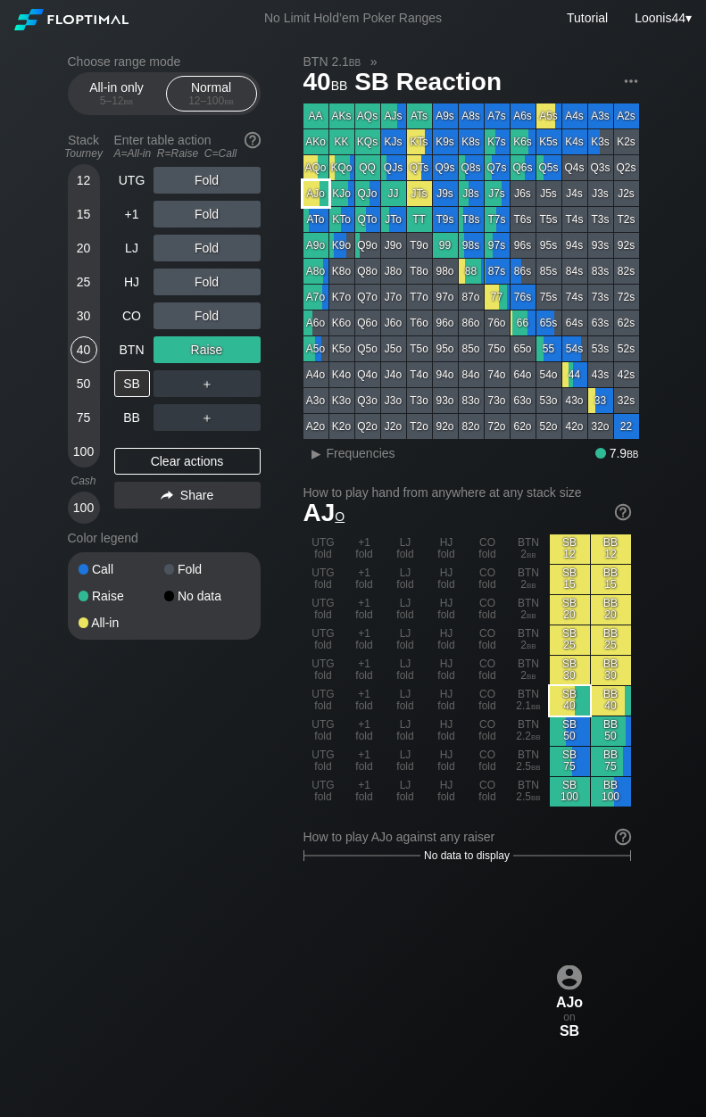
click at [319, 192] on div "AJo" at bounding box center [315, 193] width 25 height 25
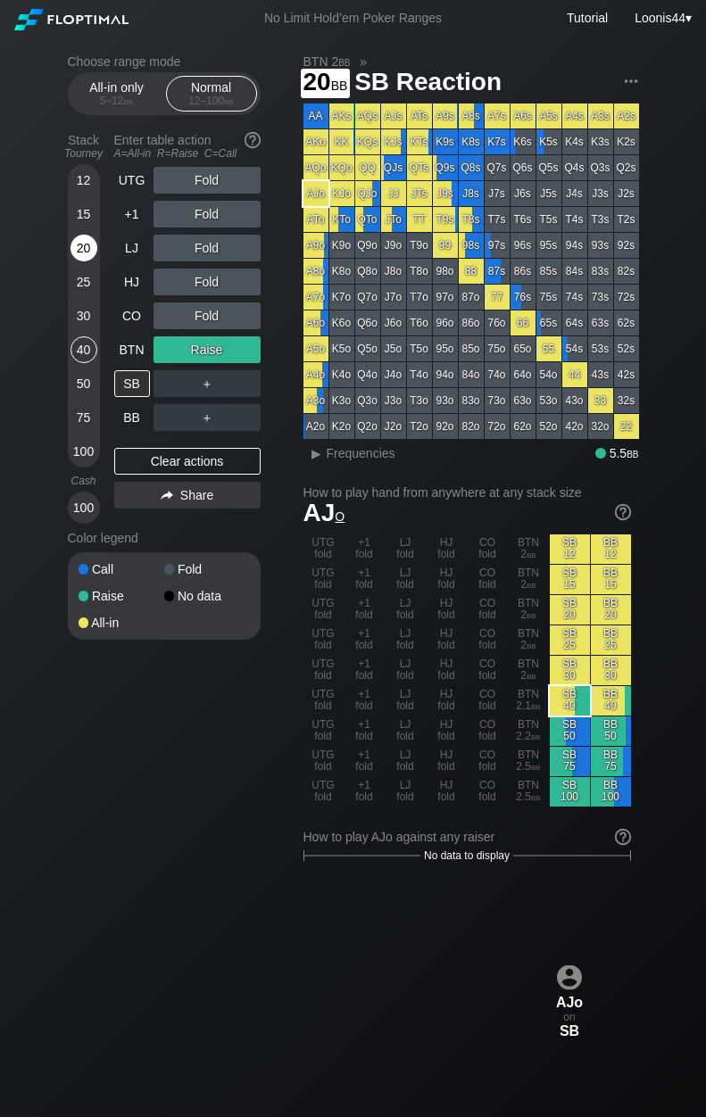
click at [85, 243] on div "20" at bounding box center [83, 248] width 27 height 27
click at [79, 281] on div "25" at bounding box center [83, 282] width 27 height 27
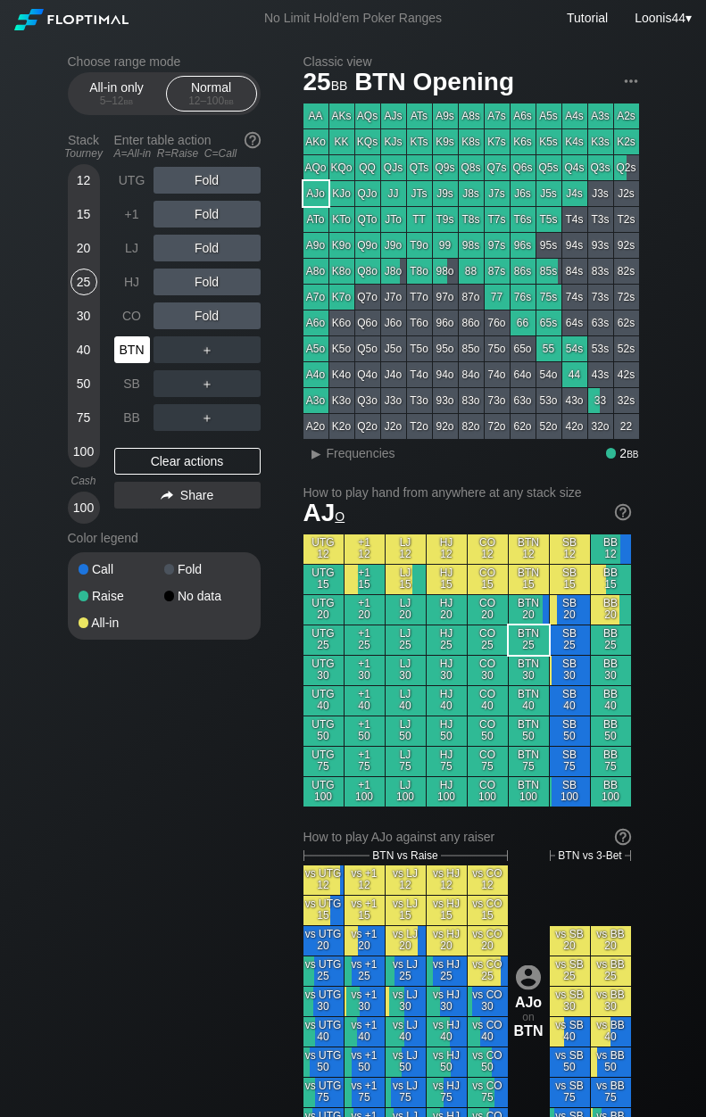
click at [139, 352] on div "BTN" at bounding box center [132, 349] width 36 height 27
click at [192, 454] on div "Clear actions" at bounding box center [187, 461] width 146 height 27
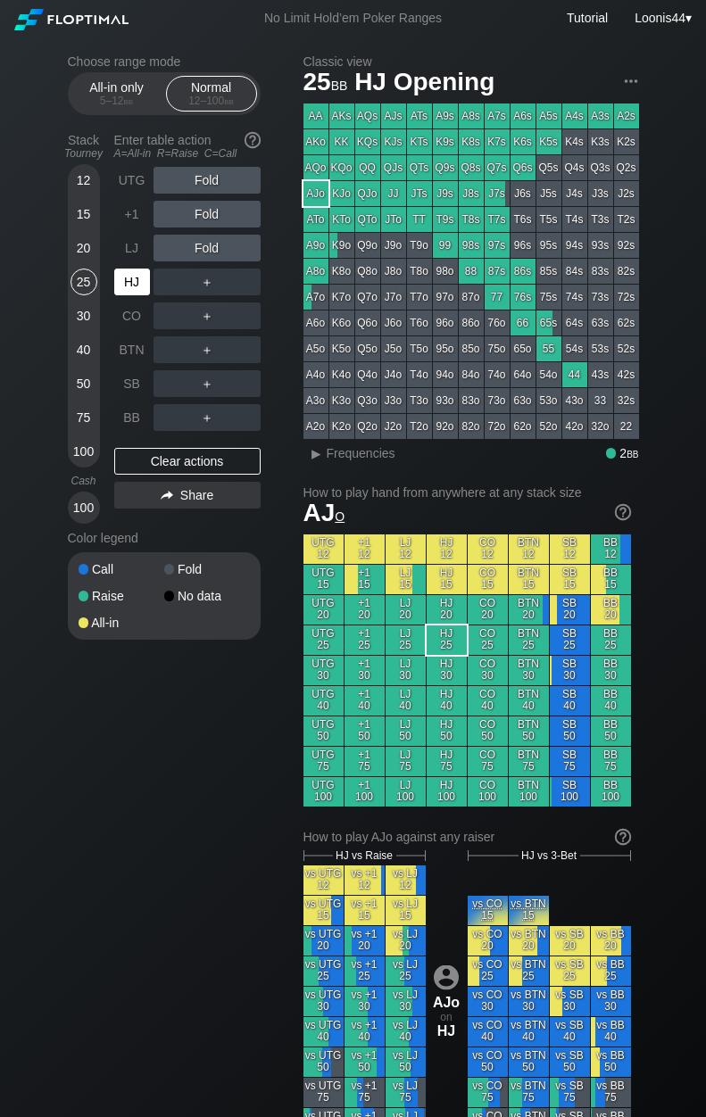
click at [144, 276] on div "HJ" at bounding box center [132, 282] width 36 height 27
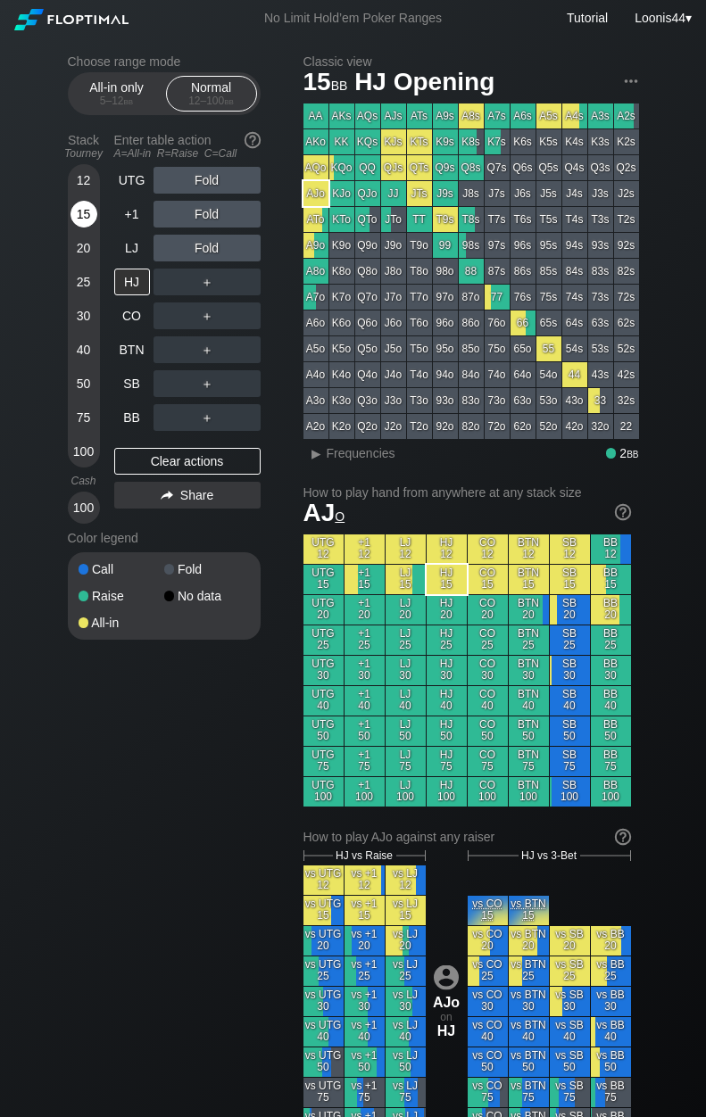
click at [95, 218] on div "15" at bounding box center [83, 214] width 27 height 27
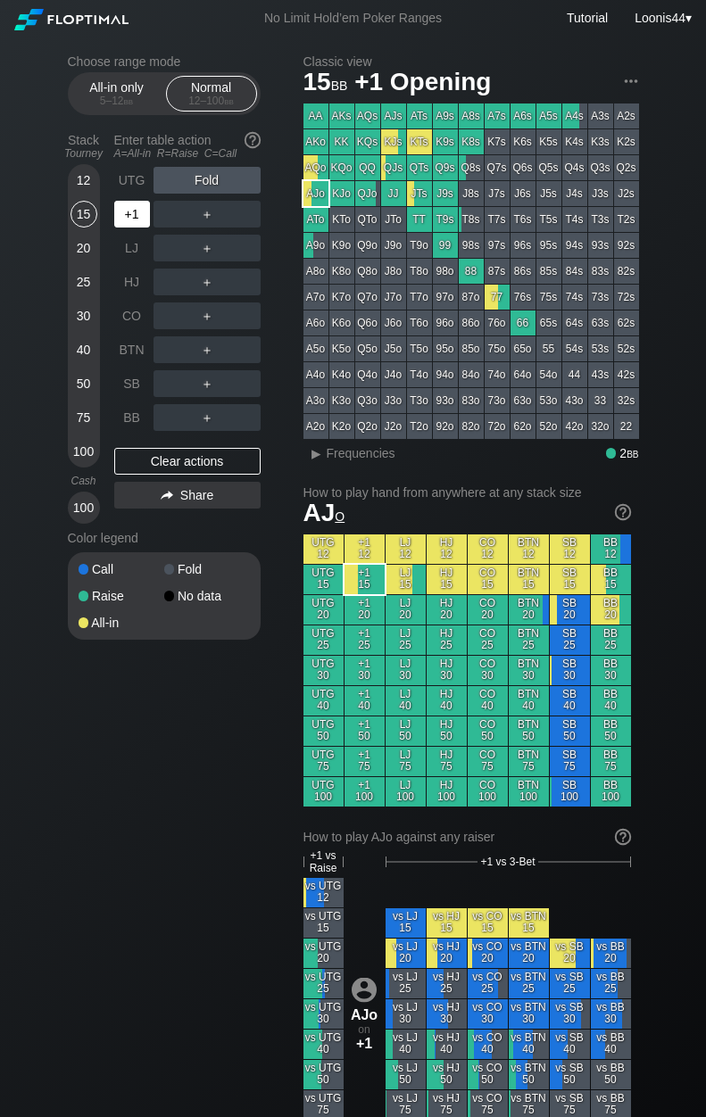
click at [148, 218] on div "+1" at bounding box center [132, 214] width 36 height 27
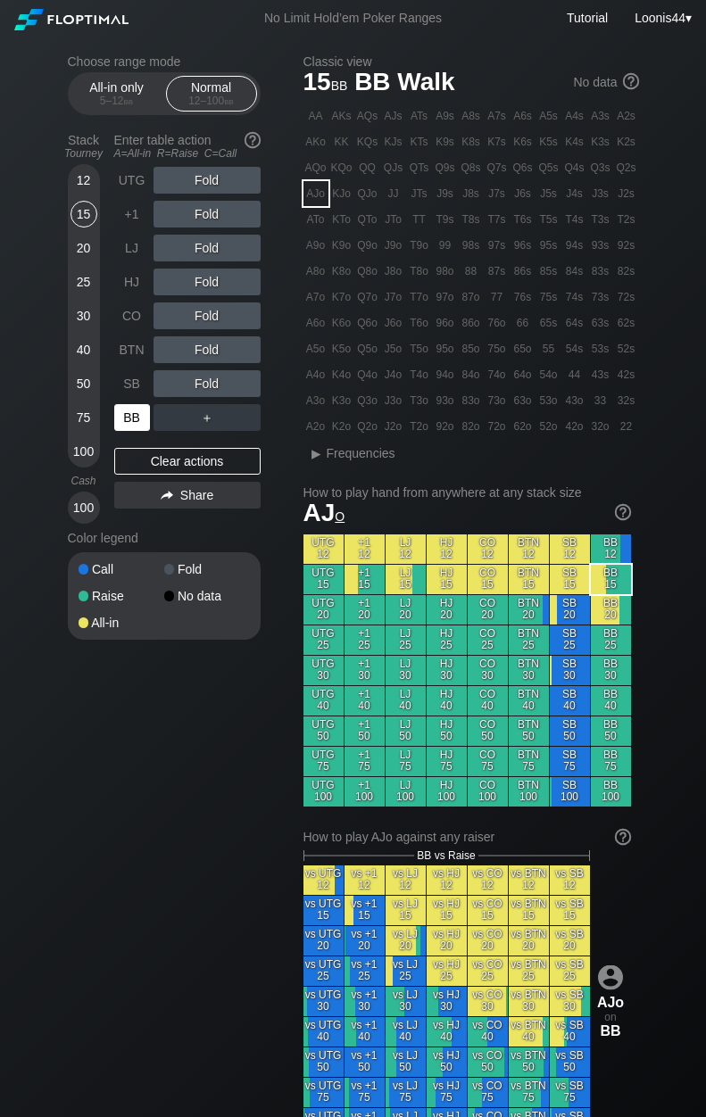
click at [134, 415] on div "BB" at bounding box center [132, 417] width 36 height 27
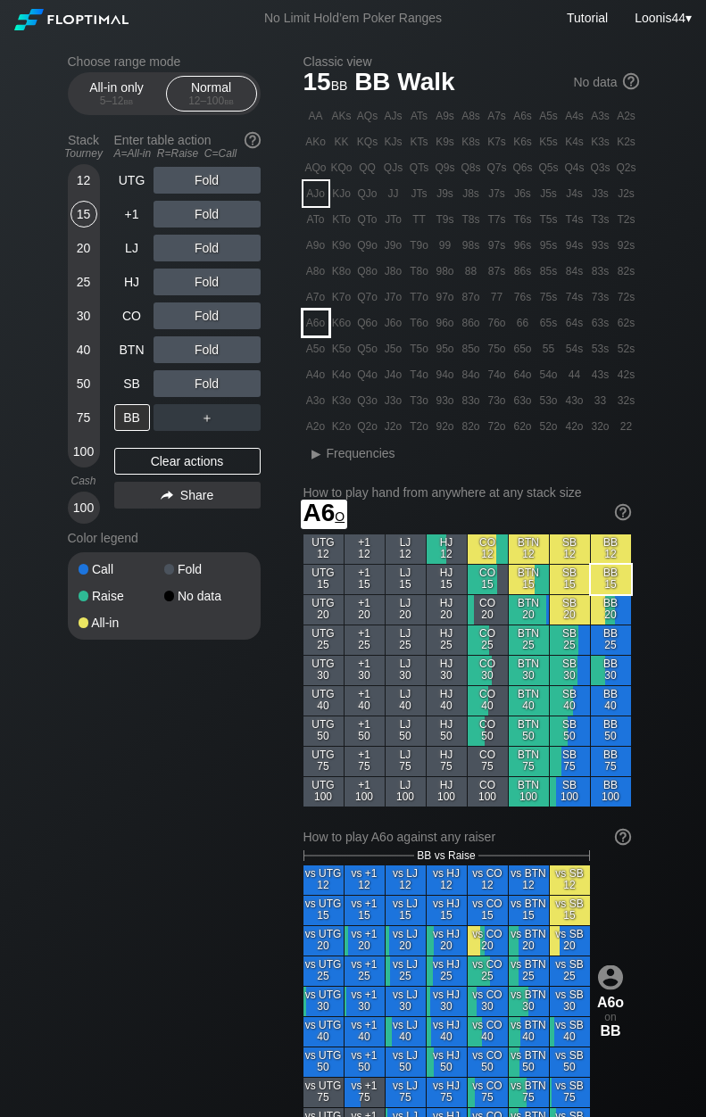
click at [318, 327] on div "A6o" at bounding box center [315, 322] width 25 height 25
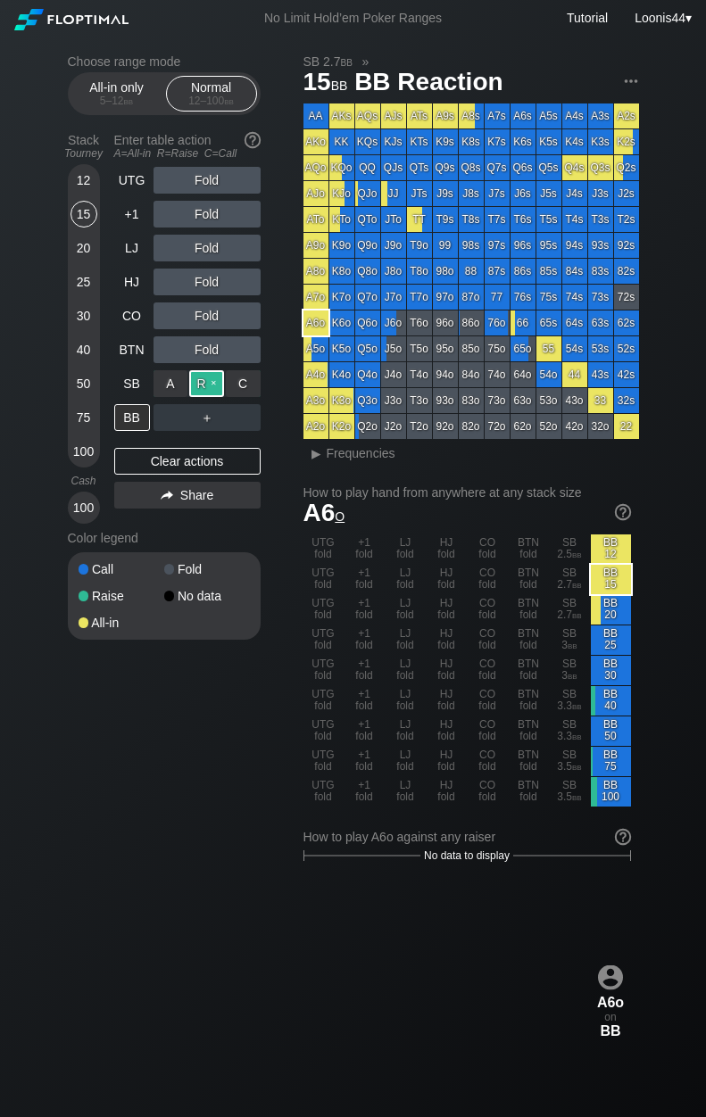
click at [203, 379] on div "R ✕" at bounding box center [206, 383] width 35 height 27
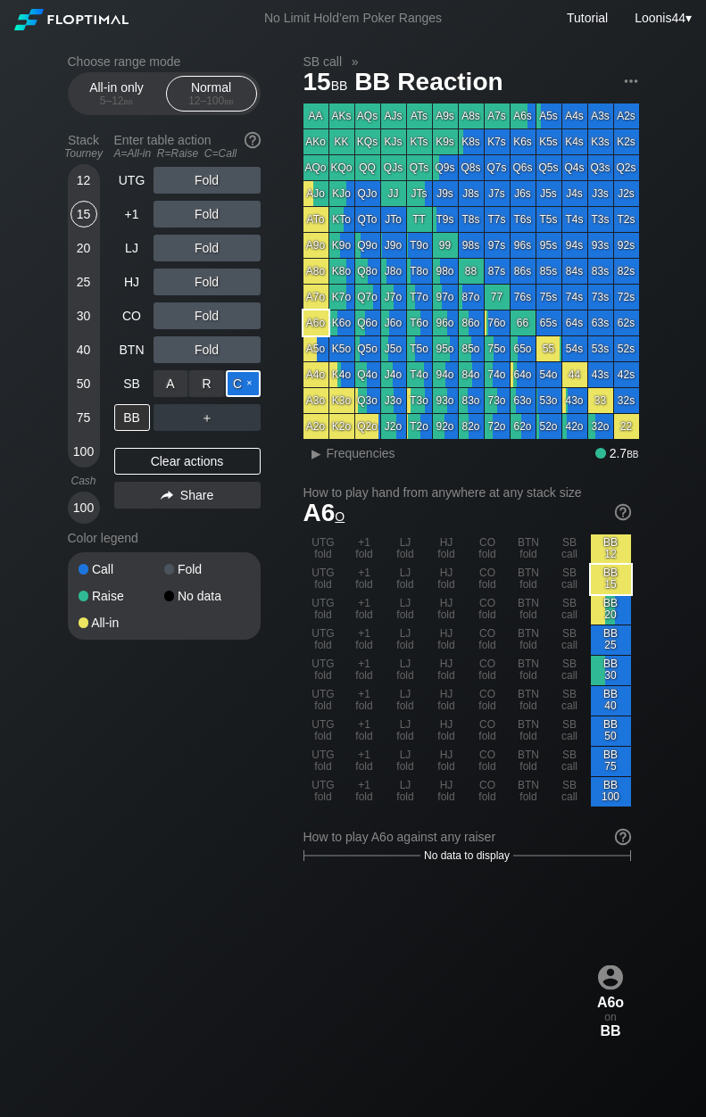
click at [241, 378] on div "C ✕" at bounding box center [243, 383] width 35 height 27
drag, startPoint x: 156, startPoint y: 789, endPoint x: 171, endPoint y: 627, distance: 163.1
click at [153, 785] on div "Choose range mode All-in only 5 – 12 bb Normal 12 – 100 bb Stack Tourney Enter …" at bounding box center [353, 1056] width 599 height 2039
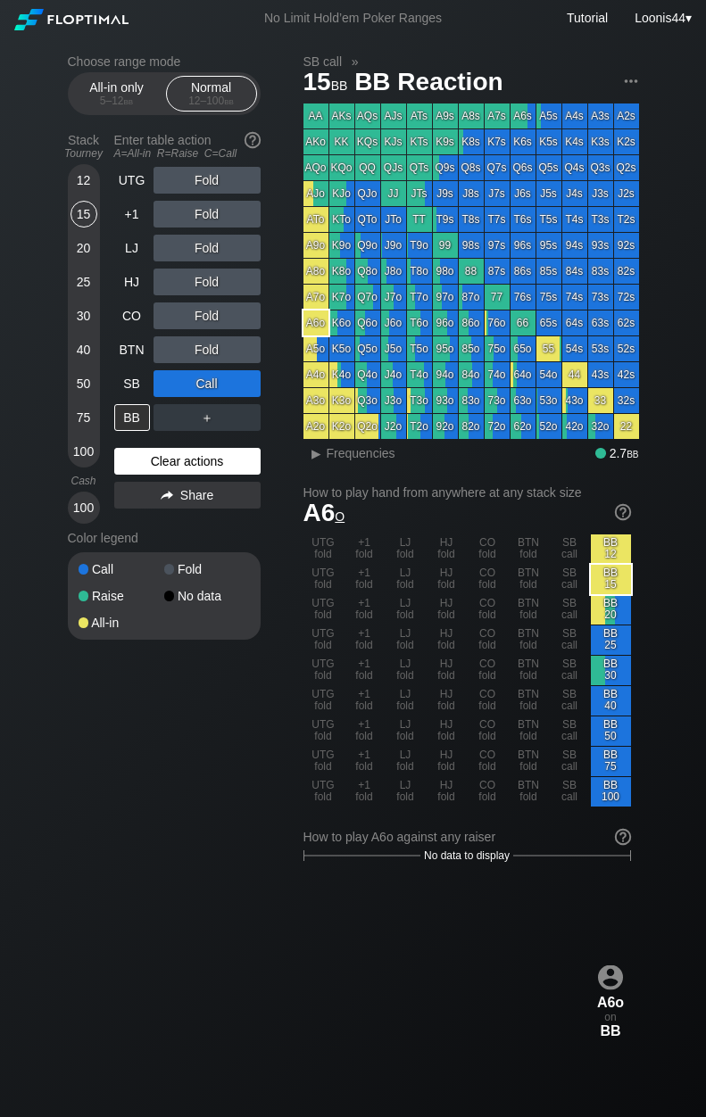
click at [189, 457] on div "Clear actions" at bounding box center [187, 461] width 146 height 27
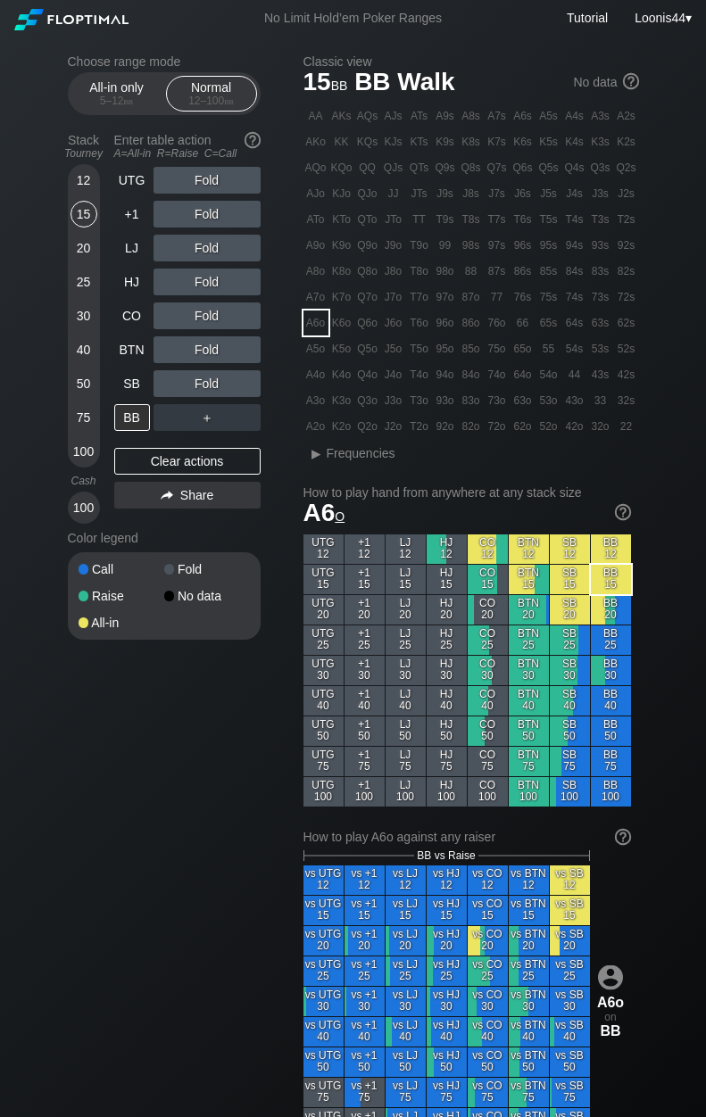
click at [81, 178] on div "12" at bounding box center [83, 180] width 27 height 27
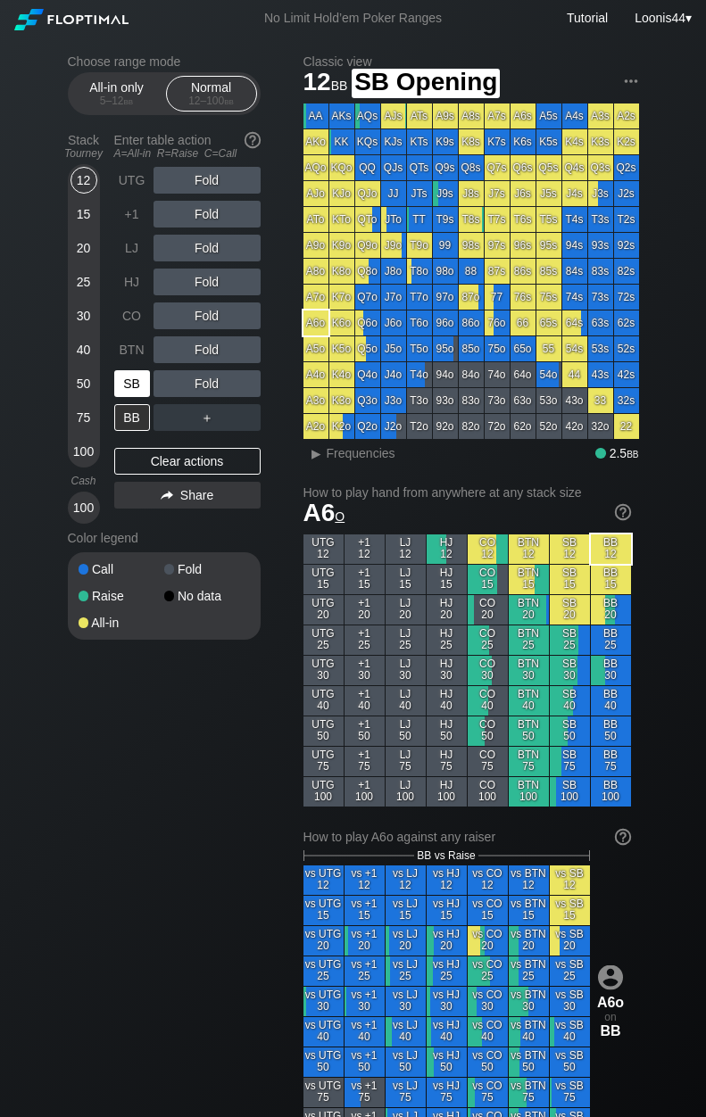
click at [120, 387] on div "SB" at bounding box center [132, 383] width 36 height 27
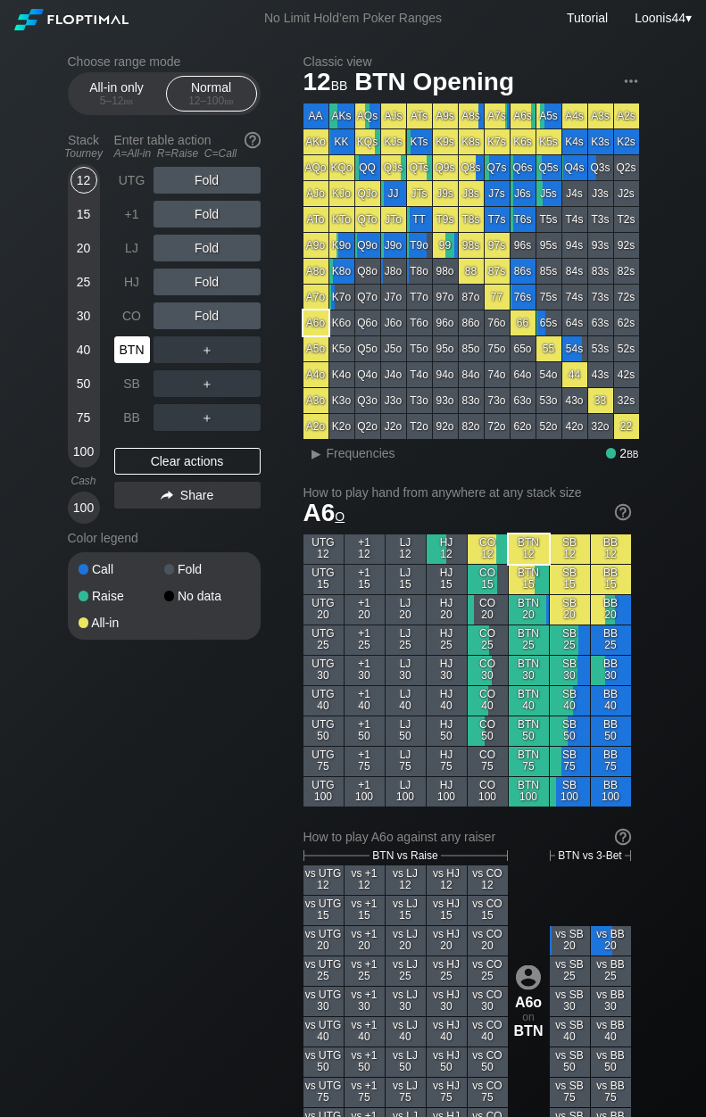
click at [143, 350] on div "BTN" at bounding box center [132, 349] width 36 height 27
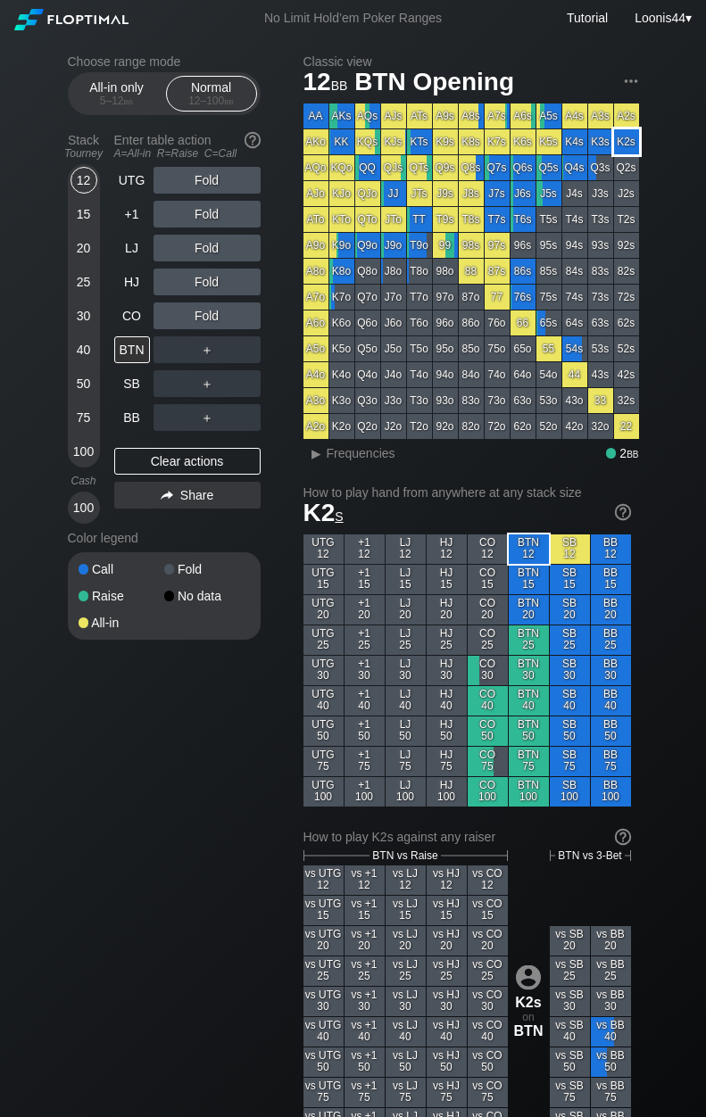
click at [621, 142] on div "K2s" at bounding box center [626, 141] width 25 height 25
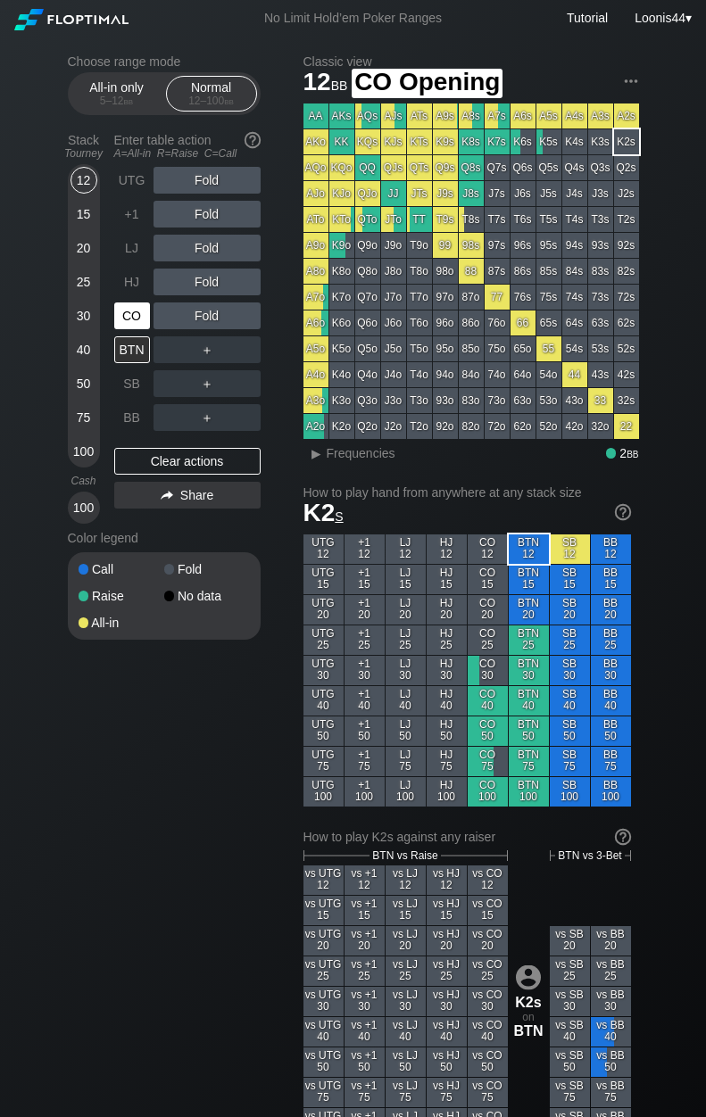
click at [127, 314] on div "CO" at bounding box center [132, 315] width 36 height 27
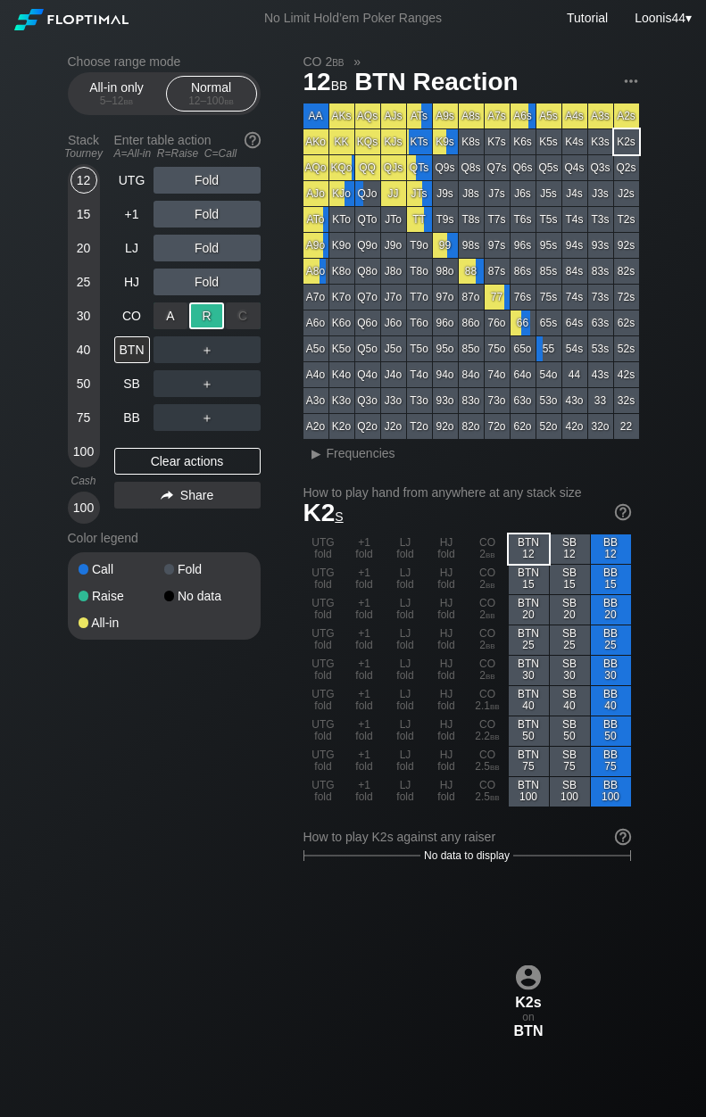
click at [200, 320] on div "R ✕" at bounding box center [206, 315] width 35 height 27
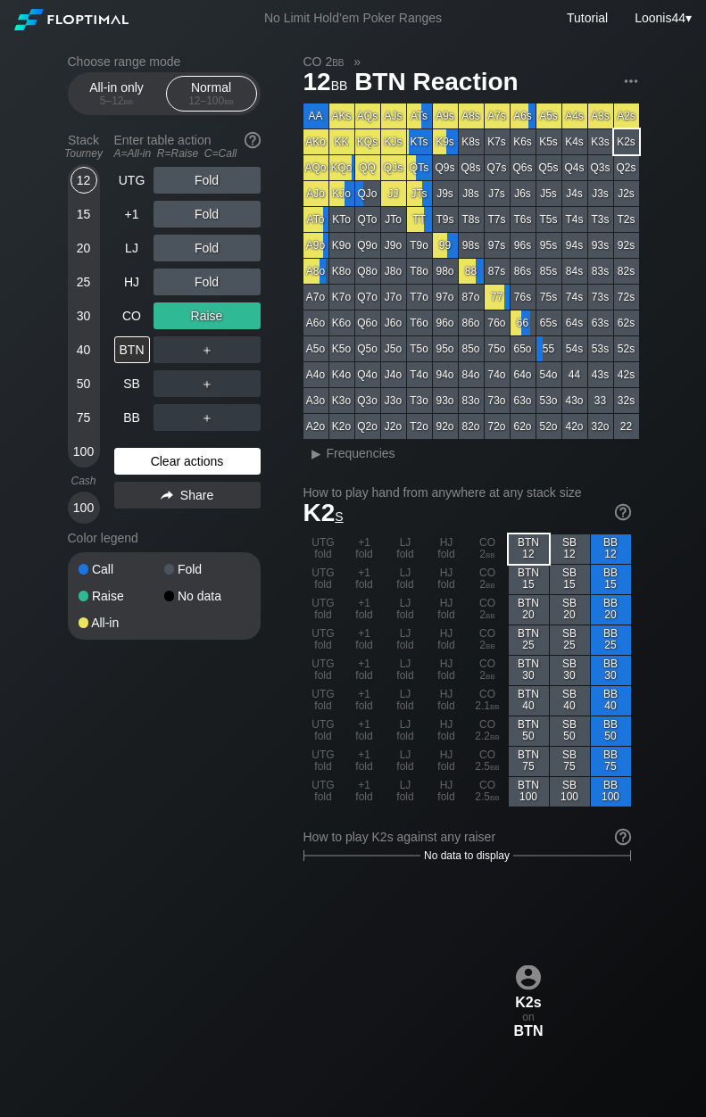
click at [185, 463] on div "Clear actions" at bounding box center [187, 461] width 146 height 27
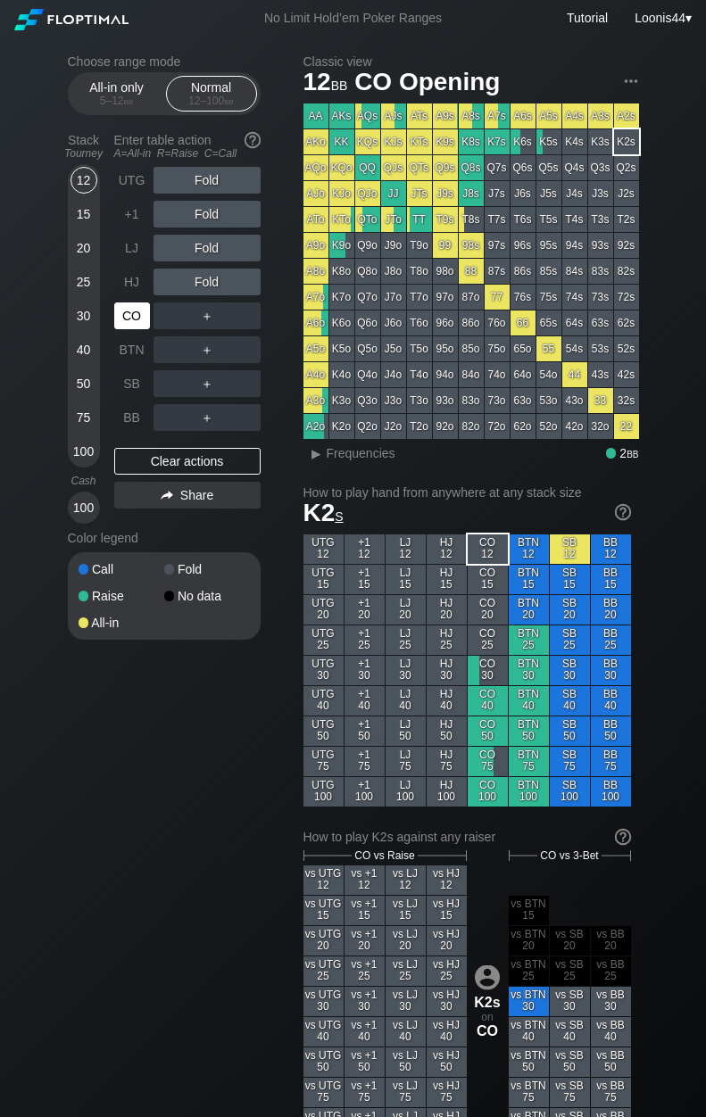
click at [136, 318] on div "CO" at bounding box center [132, 315] width 36 height 27
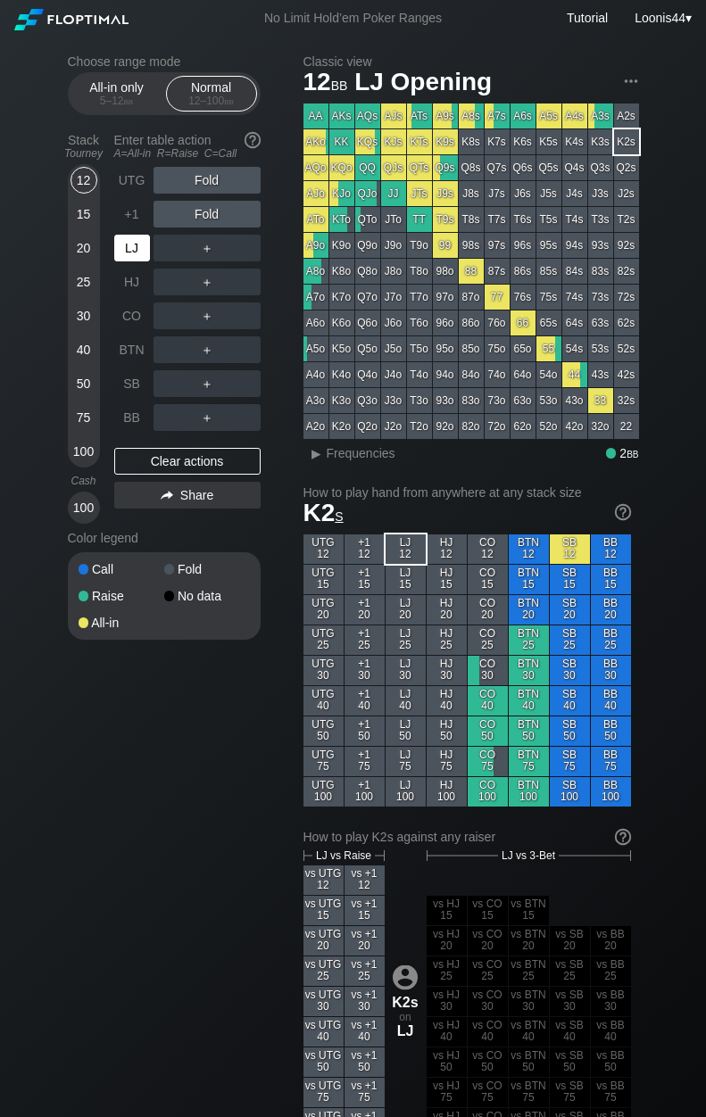
click at [129, 243] on div "LJ" at bounding box center [132, 248] width 36 height 27
